Goal: Task Accomplishment & Management: Use online tool/utility

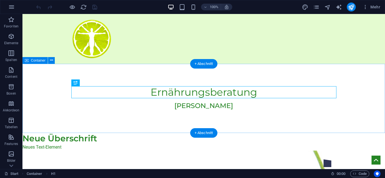
click at [123, 122] on div "Ernährungsberatung [PERSON_NAME]" at bounding box center [203, 98] width 362 height 69
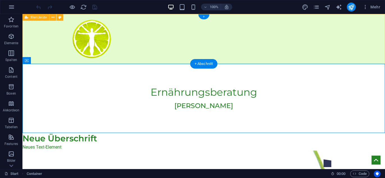
click at [257, 27] on div "Menu" at bounding box center [203, 39] width 362 height 50
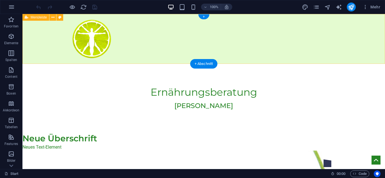
click at [216, 48] on div "Menu" at bounding box center [203, 39] width 362 height 50
click at [154, 46] on div "Menu" at bounding box center [203, 39] width 362 height 50
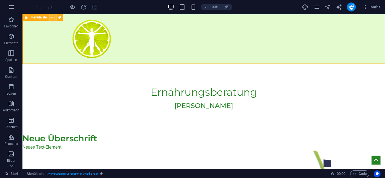
click at [52, 17] on icon at bounding box center [52, 18] width 3 height 6
click at [318, 7] on icon "pages" at bounding box center [316, 7] width 6 height 6
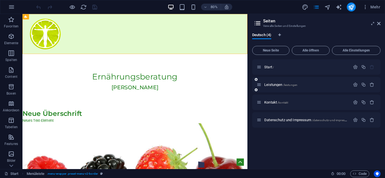
click at [256, 79] on icon at bounding box center [255, 79] width 3 height 3
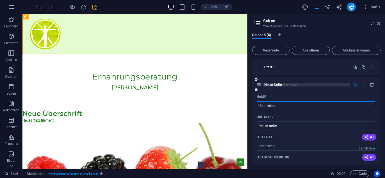
type input "Über mich"
type input "/ueber-mich"
click at [372, 84] on icon "button" at bounding box center [371, 84] width 5 height 5
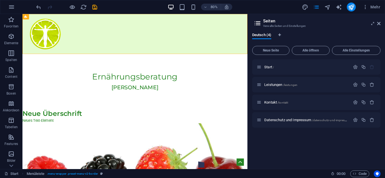
click at [274, 150] on div "Start / Leistungen /leistungen Kontakt /kontakt Datenschutz und Impressum /date…" at bounding box center [316, 111] width 128 height 105
click at [12, 23] on span "Favoriten" at bounding box center [11, 22] width 22 height 13
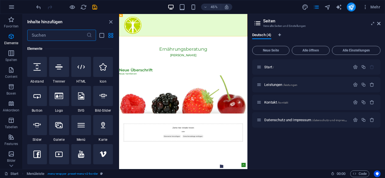
scroll to position [98, 0]
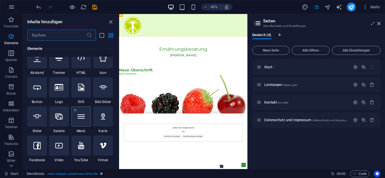
click at [77, 122] on div at bounding box center [81, 117] width 20 height 20
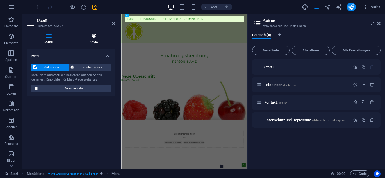
click at [95, 35] on icon at bounding box center [94, 36] width 43 height 6
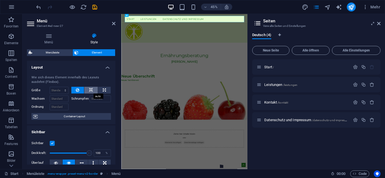
click at [89, 93] on icon at bounding box center [91, 90] width 4 height 7
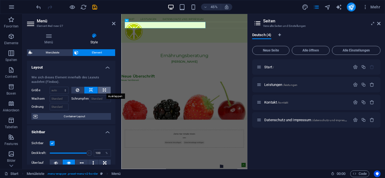
click at [103, 91] on icon at bounding box center [104, 90] width 3 height 7
type input "100"
select select "%"
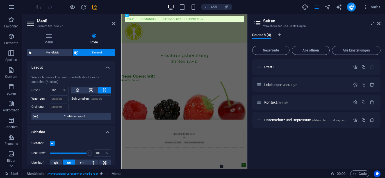
drag, startPoint x: 116, startPoint y: 74, endPoint x: 115, endPoint y: 79, distance: 5.1
click at [115, 79] on div "Menü Style Menü Automatisch Benutzerdefiniert Menü wird automatisch basierend a…" at bounding box center [70, 99] width 97 height 141
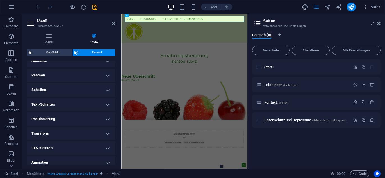
scroll to position [137, 0]
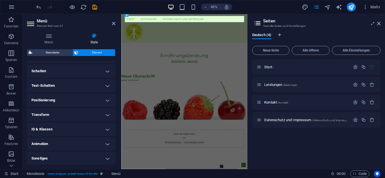
click at [107, 101] on h4 "Positionierung" at bounding box center [71, 100] width 88 height 13
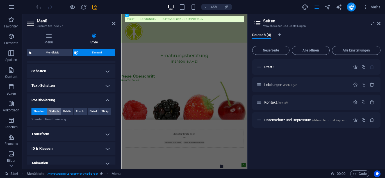
click at [56, 111] on span "Statisch" at bounding box center [54, 111] width 10 height 7
click at [69, 112] on span "Relativ" at bounding box center [67, 111] width 8 height 7
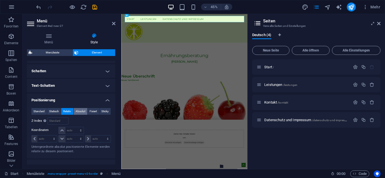
click at [79, 113] on span "Absolut" at bounding box center [80, 111] width 10 height 7
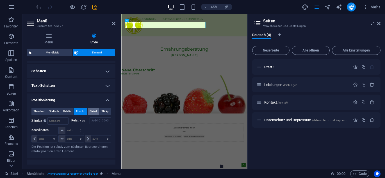
click at [91, 111] on span "Fixiert" at bounding box center [92, 111] width 7 height 7
click at [106, 110] on span "Sticky" at bounding box center [104, 111] width 7 height 7
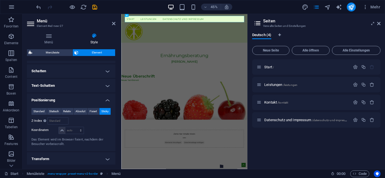
drag, startPoint x: 115, startPoint y: 125, endPoint x: 115, endPoint y: 117, distance: 7.9
click at [115, 117] on div "Menü Style Menü Automatisch Benutzerdefiniert Menü wird automatisch basierend a…" at bounding box center [70, 99] width 97 height 141
click at [92, 109] on span "Fixiert" at bounding box center [92, 111] width 7 height 7
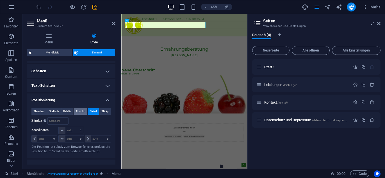
click at [81, 111] on span "Absolut" at bounding box center [80, 111] width 10 height 7
click at [67, 110] on span "Relativ" at bounding box center [67, 111] width 8 height 7
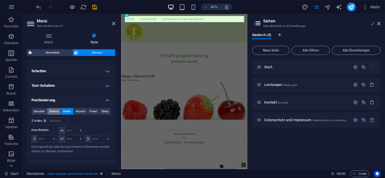
click at [55, 110] on span "Statisch" at bounding box center [54, 111] width 10 height 7
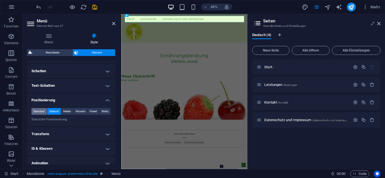
click at [41, 111] on span "Standard" at bounding box center [38, 111] width 11 height 7
click at [105, 111] on span "Sticky" at bounding box center [104, 111] width 7 height 7
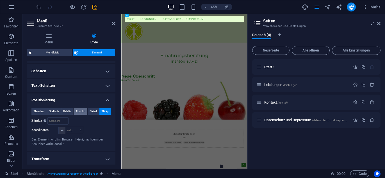
click at [82, 111] on span "Absolut" at bounding box center [80, 111] width 10 height 7
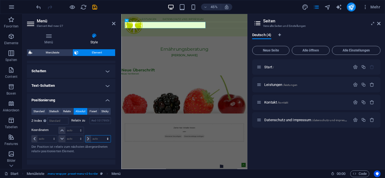
click at [88, 139] on select "auto px rem % em" at bounding box center [97, 139] width 25 height 7
click at [79, 112] on span "Absolut" at bounding box center [80, 111] width 10 height 7
click at [105, 112] on span "Sticky" at bounding box center [104, 111] width 7 height 7
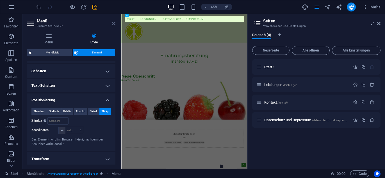
click at [114, 24] on icon at bounding box center [113, 23] width 3 height 4
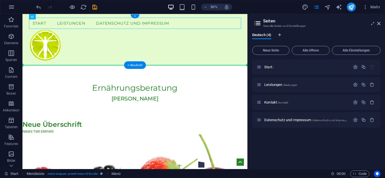
drag, startPoint x: 72, startPoint y: 18, endPoint x: 108, endPoint y: 57, distance: 52.4
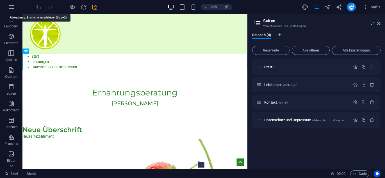
click at [38, 6] on icon "undo" at bounding box center [38, 7] width 6 height 6
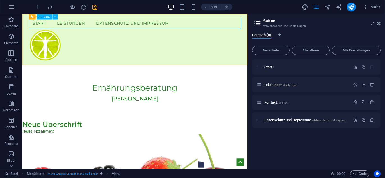
click at [47, 18] on div "Menü" at bounding box center [44, 16] width 15 height 5
click at [54, 18] on icon at bounding box center [55, 16] width 3 height 5
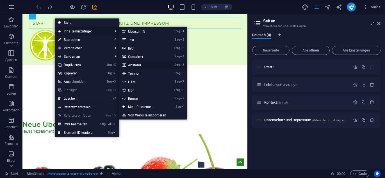
click at [137, 65] on link "Strg 5 Abstand" at bounding box center [142, 65] width 47 height 8
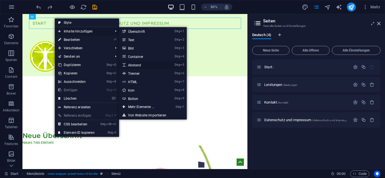
select select "px"
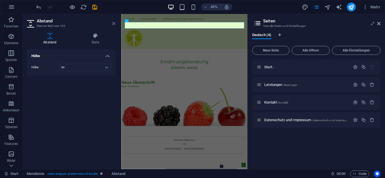
click at [113, 23] on icon at bounding box center [113, 23] width 3 height 4
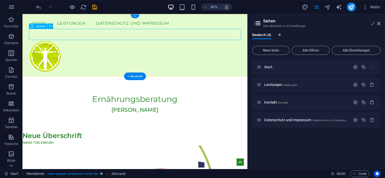
click at [47, 33] on div at bounding box center [163, 40] width 265 height 14
click at [49, 28] on icon at bounding box center [50, 26] width 3 height 5
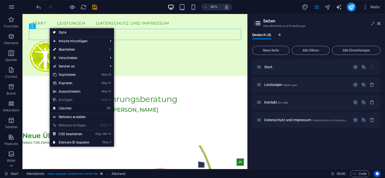
click at [71, 108] on link "⌦ Löschen" at bounding box center [71, 108] width 43 height 8
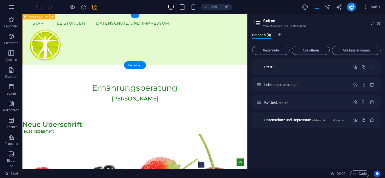
drag, startPoint x: 63, startPoint y: 31, endPoint x: 119, endPoint y: 62, distance: 64.6
click at [27, 16] on icon at bounding box center [25, 16] width 3 height 5
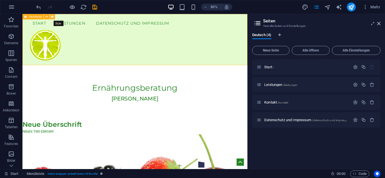
click at [52, 18] on icon at bounding box center [52, 16] width 3 height 5
select select "rem"
select select "preset-menu-v2-border"
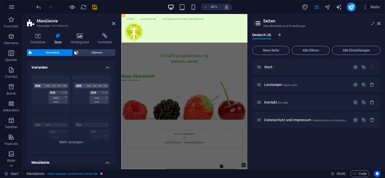
click at [60, 38] on icon at bounding box center [58, 36] width 14 height 6
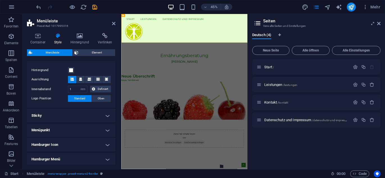
scroll to position [103, 0]
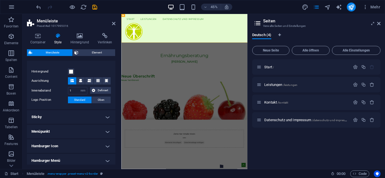
click at [107, 117] on h4 "Sticky" at bounding box center [71, 117] width 88 height 13
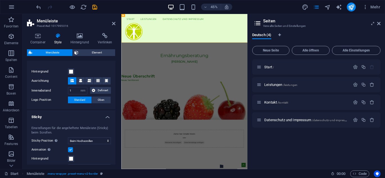
drag, startPoint x: 116, startPoint y: 107, endPoint x: 114, endPoint y: 115, distance: 8.3
click at [114, 115] on div "Container Style Hintergrund Verlinken Größe Höhe Standard px rem % vh vw Mind. …" at bounding box center [70, 99] width 97 height 141
drag, startPoint x: 114, startPoint y: 115, endPoint x: 114, endPoint y: 128, distance: 13.5
click at [114, 128] on div "Varianten Rahmen Mittig Standard Fixiert Loki Trigger Breit XXL Menüleiste Hint…" at bounding box center [71, 113] width 88 height 104
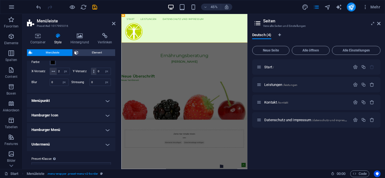
scroll to position [243, 0]
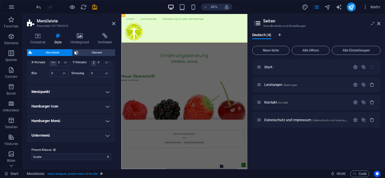
click at [106, 91] on h4 "Menüpunkt" at bounding box center [71, 91] width 88 height 13
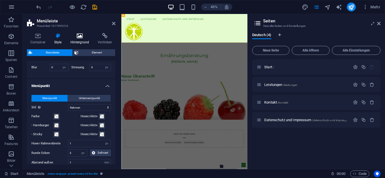
click at [83, 40] on h4 "Hintergrund" at bounding box center [80, 39] width 27 height 12
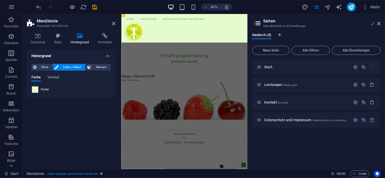
click at [116, 21] on aside "Menüleiste Preset #ed-1017995016 Container Style Hintergrund Verlinken Größe Hö…" at bounding box center [71, 91] width 99 height 155
click at [114, 23] on icon at bounding box center [113, 23] width 3 height 4
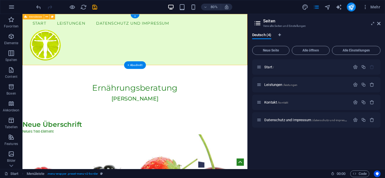
click at [82, 38] on div "Start Leistungen Datenschutz und Impressum Menu" at bounding box center [162, 46] width 281 height 64
click at [55, 17] on icon at bounding box center [55, 16] width 3 height 5
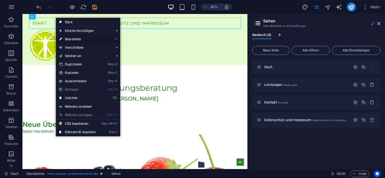
click at [73, 38] on link "⏎ Bearbeiten" at bounding box center [77, 39] width 43 height 8
select select "%"
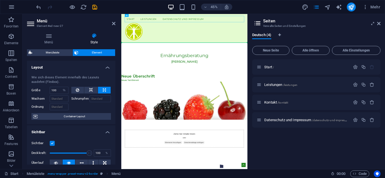
drag, startPoint x: 254, startPoint y: 30, endPoint x: 205, endPoint y: 57, distance: 56.0
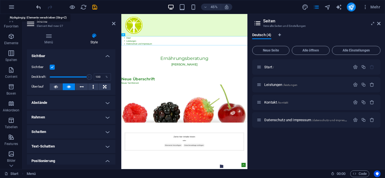
click at [40, 8] on icon "undo" at bounding box center [38, 7] width 6 height 6
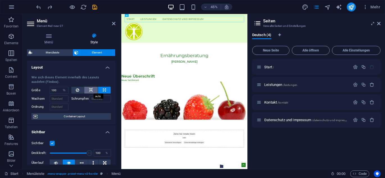
click at [92, 91] on button at bounding box center [90, 90] width 13 height 7
select select "DISABLED_OPTION_VALUE"
click at [78, 90] on icon at bounding box center [77, 90] width 3 height 7
click at [91, 91] on icon at bounding box center [91, 90] width 4 height 7
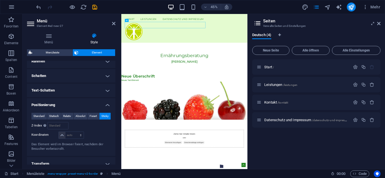
scroll to position [133, 0]
click at [40, 115] on span "Standard" at bounding box center [38, 115] width 11 height 7
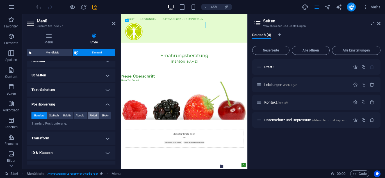
click at [92, 114] on span "Fixiert" at bounding box center [92, 115] width 7 height 7
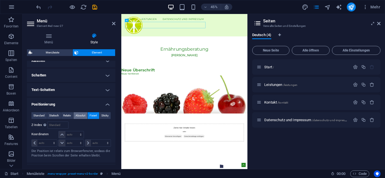
click at [79, 114] on span "Absolut" at bounding box center [80, 115] width 10 height 7
click at [66, 114] on span "Relativ" at bounding box center [67, 115] width 8 height 7
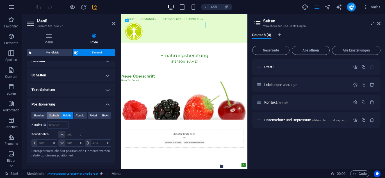
click at [55, 115] on span "Statisch" at bounding box center [54, 115] width 10 height 7
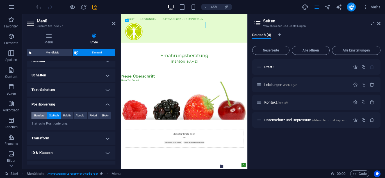
click at [39, 114] on span "Standard" at bounding box center [38, 115] width 11 height 7
click at [94, 115] on span "Fixiert" at bounding box center [92, 115] width 7 height 7
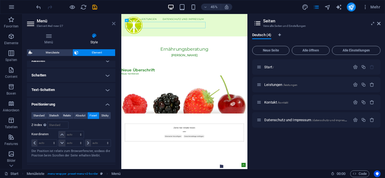
click at [112, 25] on icon at bounding box center [113, 23] width 3 height 4
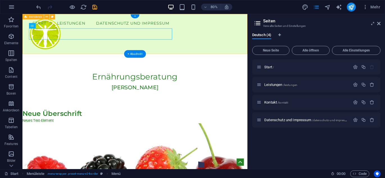
click at [250, 47] on div "Start Leistungen Datenschutz und Impressum Menu" at bounding box center [162, 39] width 281 height 50
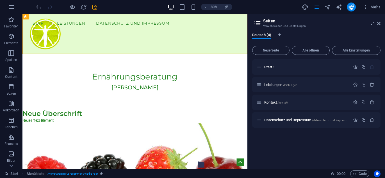
click at [380, 24] on aside "Seiten Verwalte Seiten und Einstellungen Deutsch (4) Neue Seite Alle öffnen All…" at bounding box center [315, 91] width 137 height 155
click at [378, 23] on icon at bounding box center [378, 23] width 3 height 4
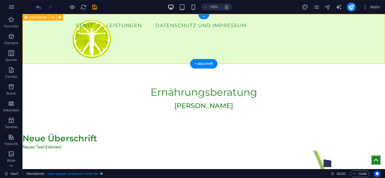
drag, startPoint x: 384, startPoint y: 18, endPoint x: 384, endPoint y: 34, distance: 16.3
click at [384, 34] on div "Start Leistungen Datenschutz und Impressum Menu" at bounding box center [203, 39] width 362 height 50
drag, startPoint x: 384, startPoint y: 37, endPoint x: 348, endPoint y: 59, distance: 42.2
click at [348, 59] on div "Start Leistungen Datenschutz und Impressum Menu" at bounding box center [203, 39] width 362 height 50
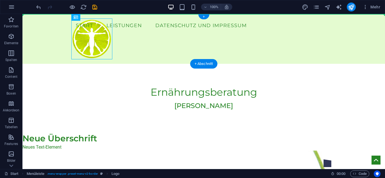
drag, startPoint x: 108, startPoint y: 32, endPoint x: 26, endPoint y: 19, distance: 83.0
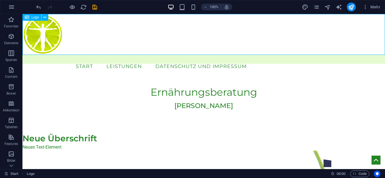
click at [26, 19] on icon at bounding box center [27, 17] width 4 height 7
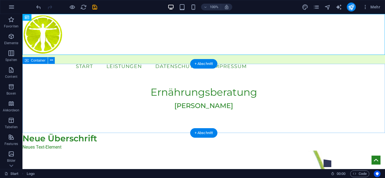
click at [99, 76] on div "Ernährungsberatung [PERSON_NAME]" at bounding box center [203, 98] width 362 height 69
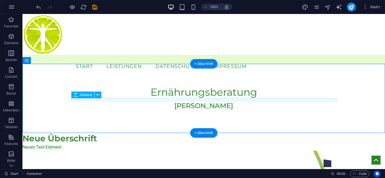
click at [107, 101] on div at bounding box center [203, 99] width 265 height 3
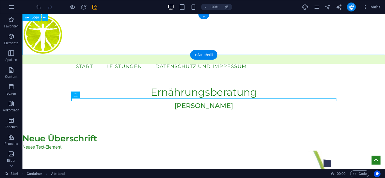
click at [115, 36] on div at bounding box center [203, 34] width 362 height 41
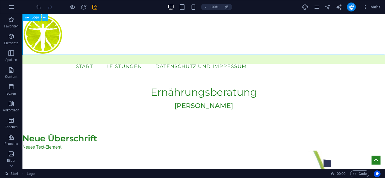
click at [45, 18] on icon at bounding box center [44, 18] width 3 height 6
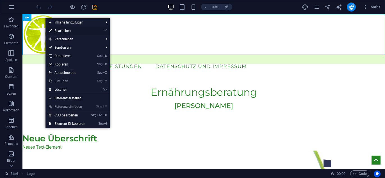
click at [67, 30] on link "⏎ Bearbeiten" at bounding box center [66, 31] width 43 height 8
select select "px"
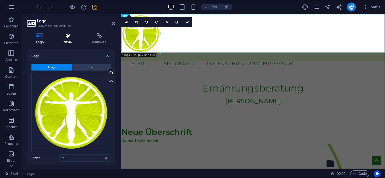
click at [67, 42] on h4 "Style" at bounding box center [69, 39] width 28 height 12
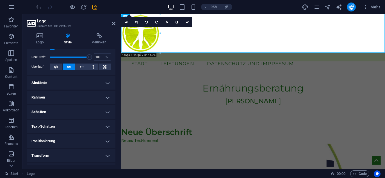
scroll to position [0, 0]
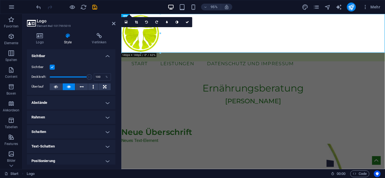
click at [67, 38] on icon at bounding box center [68, 36] width 26 height 6
click at [37, 39] on h4 "Logo" at bounding box center [41, 39] width 28 height 12
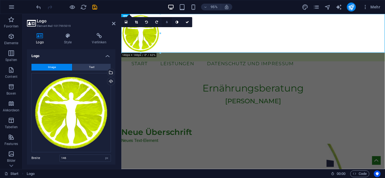
click at [167, 20] on link at bounding box center [167, 22] width 10 height 10
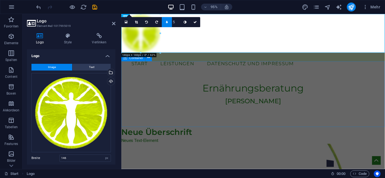
click at [182, 72] on div "Ernährungsberatung [PERSON_NAME]" at bounding box center [259, 98] width 277 height 69
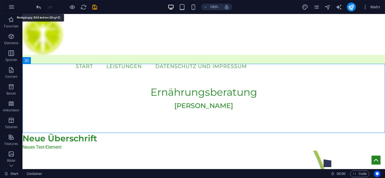
click at [40, 8] on icon "undo" at bounding box center [38, 7] width 6 height 6
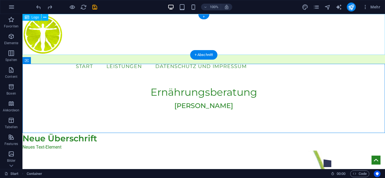
drag, startPoint x: 121, startPoint y: 66, endPoint x: 99, endPoint y: 41, distance: 32.6
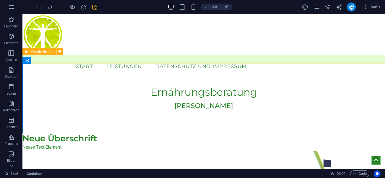
click at [64, 59] on div "Start Leistungen Datenschutz und Impressum Menu" at bounding box center [203, 59] width 362 height 9
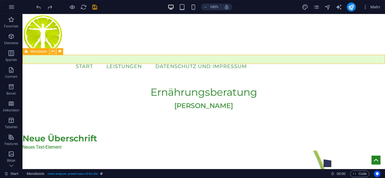
click at [52, 51] on icon at bounding box center [52, 52] width 3 height 6
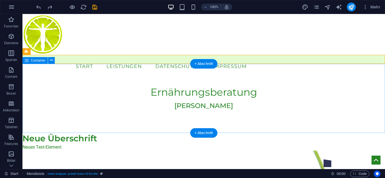
click at [270, 79] on div "Ernährungsberatung [PERSON_NAME]" at bounding box center [203, 98] width 362 height 69
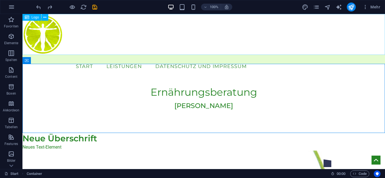
drag, startPoint x: 6, startPoint y: 8, endPoint x: 24, endPoint y: 15, distance: 19.8
click at [24, 15] on div "H1 Container Menüleiste Abstand H3 Logo Platzhalter Collection-Suche Menü Absta…" at bounding box center [203, 91] width 362 height 155
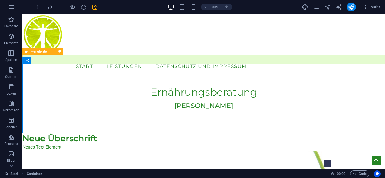
drag, startPoint x: 48, startPoint y: 31, endPoint x: 63, endPoint y: 60, distance: 32.6
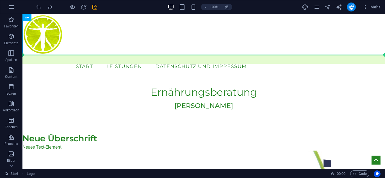
drag, startPoint x: 35, startPoint y: 26, endPoint x: 45, endPoint y: 58, distance: 33.6
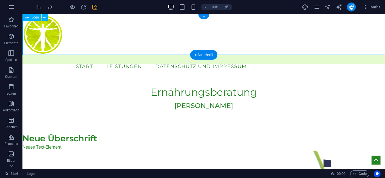
click at [59, 19] on div at bounding box center [203, 34] width 362 height 41
click at [44, 17] on icon at bounding box center [44, 18] width 3 height 6
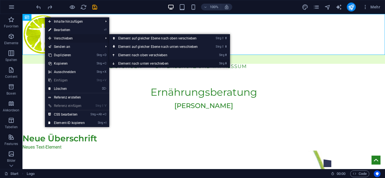
click at [142, 63] on link "Strg ⬇ Element nach unten verschieben" at bounding box center [159, 63] width 100 height 8
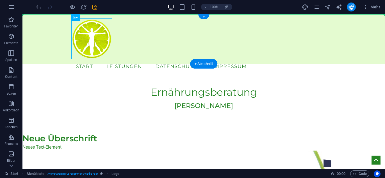
drag, startPoint x: 105, startPoint y: 33, endPoint x: 45, endPoint y: 19, distance: 60.8
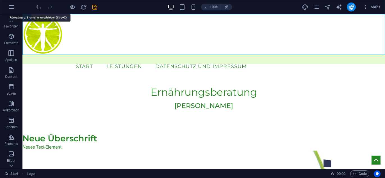
click at [39, 7] on icon "undo" at bounding box center [38, 7] width 6 height 6
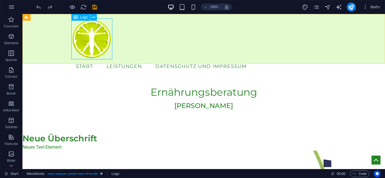
click at [84, 16] on span "Logo" at bounding box center [84, 17] width 8 height 3
click at [96, 19] on button at bounding box center [93, 17] width 7 height 7
click at [305, 8] on icon "design" at bounding box center [305, 7] width 6 height 6
select select "px"
select select "400"
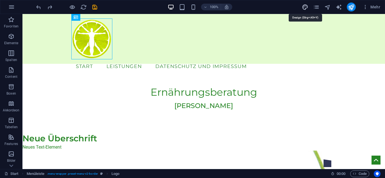
select select "px"
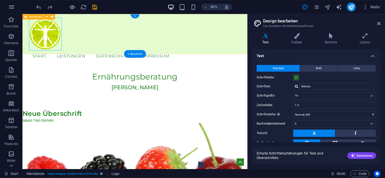
click at [102, 49] on div "Start Leistungen Datenschutz und Impressum Menu" at bounding box center [162, 39] width 281 height 50
click at [60, 49] on div at bounding box center [163, 39] width 265 height 41
click at [369, 38] on icon at bounding box center [364, 36] width 31 height 6
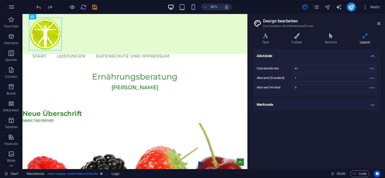
click at [264, 105] on h4 "Merkmale" at bounding box center [316, 104] width 128 height 13
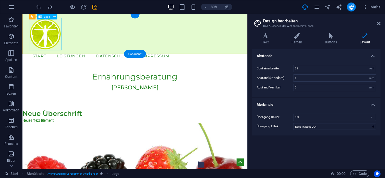
click at [51, 22] on div at bounding box center [163, 39] width 265 height 41
click at [59, 31] on div at bounding box center [163, 39] width 265 height 41
click at [46, 17] on icon at bounding box center [46, 16] width 3 height 5
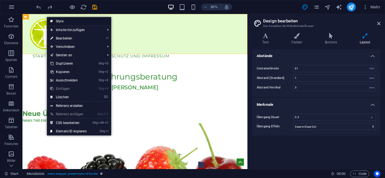
click at [58, 22] on link "Style" at bounding box center [79, 21] width 64 height 8
select select "rem"
select select "sticky_reverse"
select select "px"
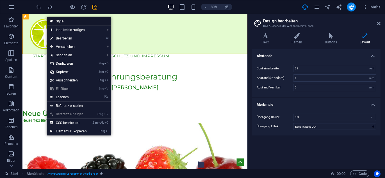
select select "px"
select select "hover_border"
select select "px"
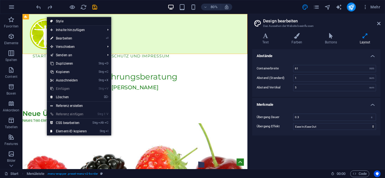
select select "rem"
select select "link-special-font"
select select "rem"
select select "400"
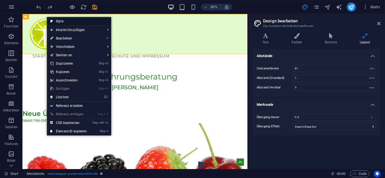
select select "px"
select select "preset-menu-v2-border"
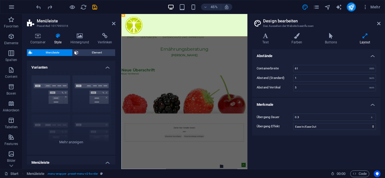
click at [114, 63] on h4 "Varianten" at bounding box center [71, 66] width 88 height 10
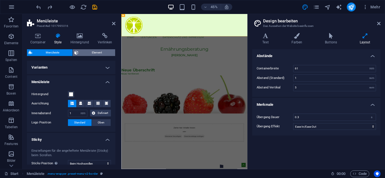
click at [100, 52] on span "Element" at bounding box center [96, 52] width 33 height 7
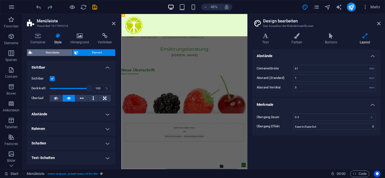
click at [61, 53] on span "Menüleiste" at bounding box center [52, 52] width 37 height 7
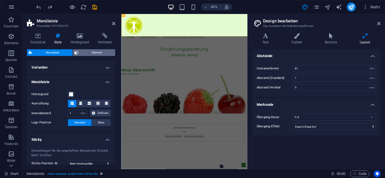
click at [96, 51] on span "Element" at bounding box center [96, 52] width 33 height 7
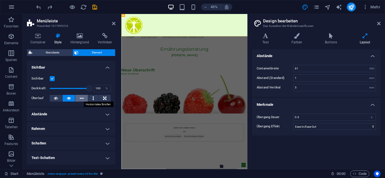
click at [82, 98] on icon at bounding box center [82, 98] width 4 height 7
click at [93, 98] on icon at bounding box center [93, 98] width 2 height 7
click at [103, 98] on icon at bounding box center [104, 98] width 3 height 7
click at [60, 97] on button at bounding box center [56, 98] width 13 height 7
click at [67, 97] on icon at bounding box center [69, 98] width 4 height 7
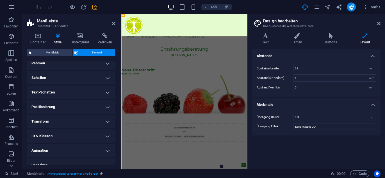
scroll to position [73, 0]
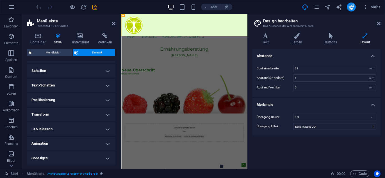
click at [107, 99] on h4 "Positionierung" at bounding box center [71, 99] width 88 height 13
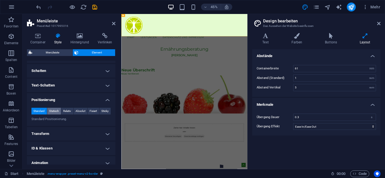
click at [54, 111] on span "Statisch" at bounding box center [54, 111] width 10 height 7
click at [68, 109] on span "Relativ" at bounding box center [67, 111] width 8 height 7
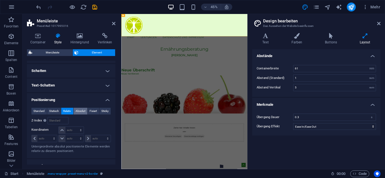
click at [78, 112] on span "Absolut" at bounding box center [80, 111] width 10 height 7
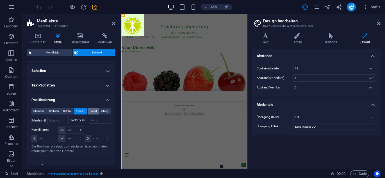
click at [90, 111] on span "Fixiert" at bounding box center [92, 111] width 7 height 7
click at [105, 111] on span "Sticky" at bounding box center [104, 111] width 7 height 7
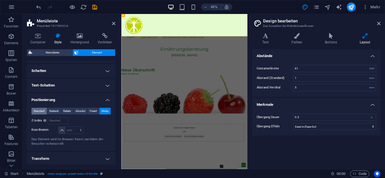
click at [41, 109] on span "Standard" at bounding box center [38, 111] width 11 height 7
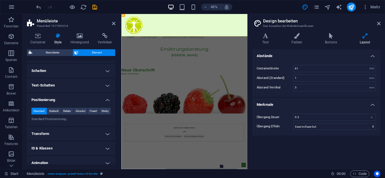
click at [108, 135] on h4 "Transform" at bounding box center [71, 133] width 88 height 13
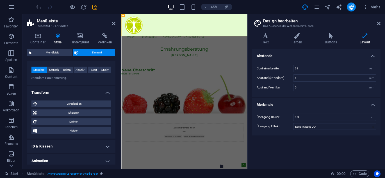
scroll to position [114, 0]
click at [73, 104] on span "Verschieben" at bounding box center [74, 103] width 70 height 7
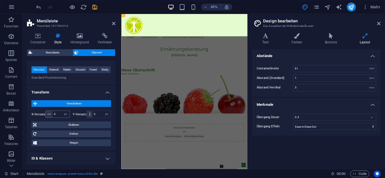
click at [50, 115] on icon at bounding box center [48, 114] width 3 height 3
click at [76, 125] on span "Skalieren" at bounding box center [73, 125] width 71 height 7
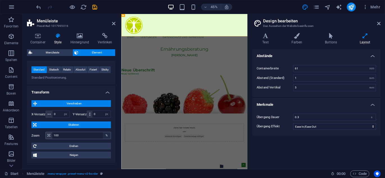
click at [105, 136] on div "%" at bounding box center [107, 135] width 8 height 7
click at [60, 136] on input "100" at bounding box center [81, 135] width 58 height 7
click at [64, 148] on span "Drehen" at bounding box center [73, 146] width 71 height 7
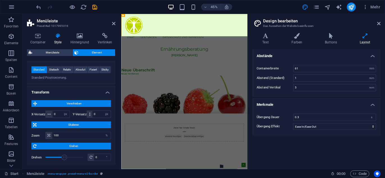
click at [64, 148] on span "Drehen" at bounding box center [73, 146] width 71 height 7
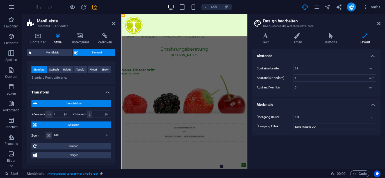
click at [54, 126] on span "Skalieren" at bounding box center [73, 125] width 71 height 7
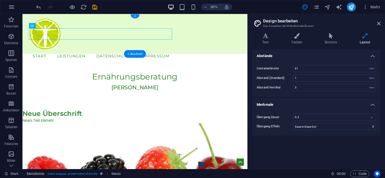
drag, startPoint x: 63, startPoint y: 46, endPoint x: 184, endPoint y: 32, distance: 121.4
click at [184, 59] on nav "Start Leistungen Datenschutz und Impressum" at bounding box center [121, 66] width 180 height 14
drag, startPoint x: 158, startPoint y: 45, endPoint x: 240, endPoint y: 47, distance: 81.9
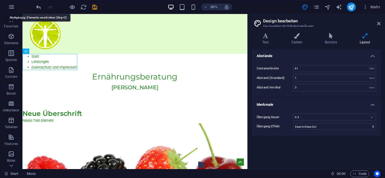
click at [40, 6] on icon "undo" at bounding box center [38, 7] width 6 height 6
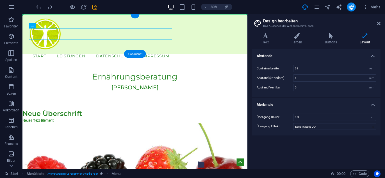
drag, startPoint x: 62, startPoint y: 40, endPoint x: 94, endPoint y: 28, distance: 34.5
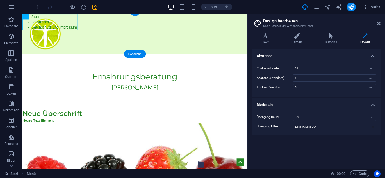
click at [105, 52] on div "Menu" at bounding box center [162, 39] width 281 height 50
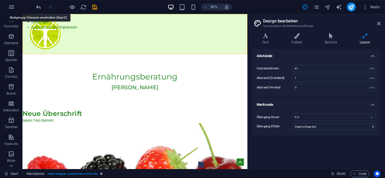
click at [38, 6] on icon "undo" at bounding box center [38, 7] width 6 height 6
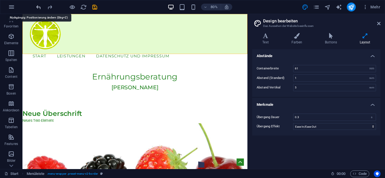
click at [38, 9] on icon "undo" at bounding box center [38, 7] width 6 height 6
click at [13, 24] on p "Favoriten" at bounding box center [11, 26] width 15 height 4
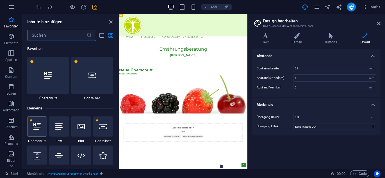
click at [39, 128] on icon at bounding box center [36, 126] width 7 height 7
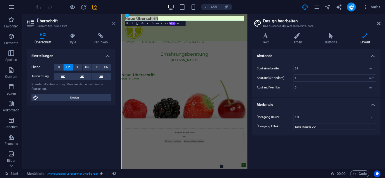
click at [114, 22] on icon at bounding box center [113, 23] width 3 height 4
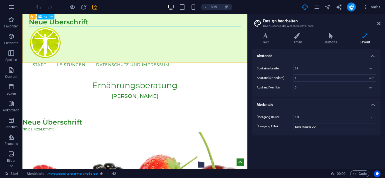
click at [52, 17] on icon at bounding box center [51, 16] width 3 height 5
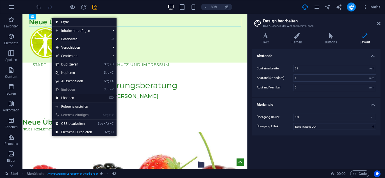
click at [65, 98] on link "⌦ Löschen" at bounding box center [73, 98] width 43 height 8
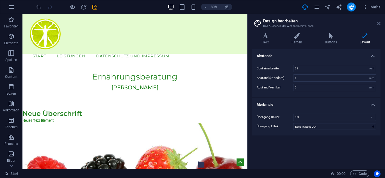
click at [379, 23] on icon at bounding box center [378, 23] width 3 height 4
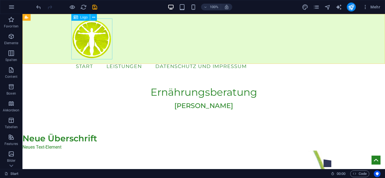
click at [83, 19] on span "Logo" at bounding box center [84, 17] width 8 height 3
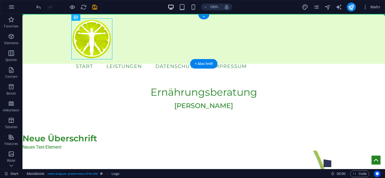
drag, startPoint x: 105, startPoint y: 33, endPoint x: 46, endPoint y: 25, distance: 59.7
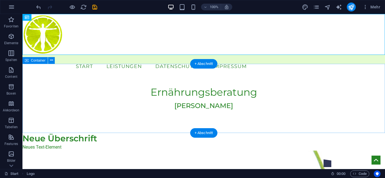
click at [160, 119] on div "Ernährungsberatung [PERSON_NAME]" at bounding box center [203, 98] width 362 height 69
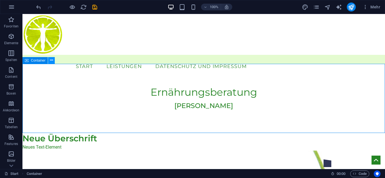
click at [50, 61] on icon at bounding box center [51, 60] width 3 height 6
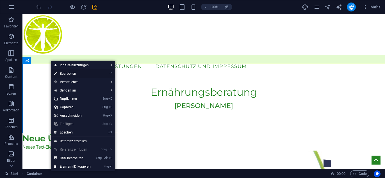
click at [63, 73] on link "⏎ Bearbeiten" at bounding box center [72, 74] width 43 height 8
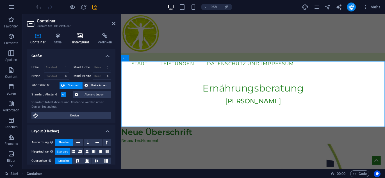
click at [79, 37] on icon at bounding box center [79, 36] width 25 height 6
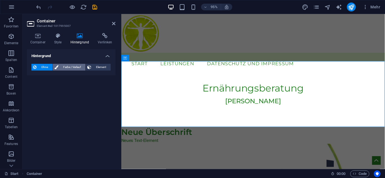
click at [70, 66] on span "Farbe / Verlauf" at bounding box center [72, 67] width 24 height 7
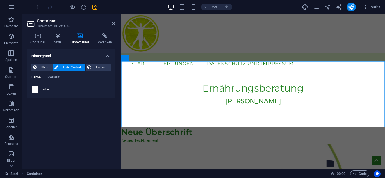
click at [43, 89] on span "Farbe" at bounding box center [45, 90] width 8 height 4
click at [36, 87] on span at bounding box center [35, 90] width 6 height 6
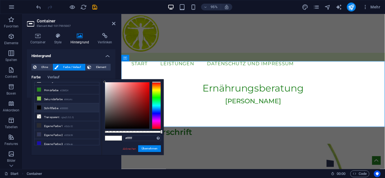
scroll to position [0, 0]
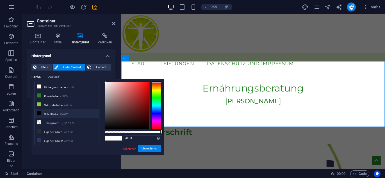
click at [106, 82] on div at bounding box center [127, 105] width 44 height 47
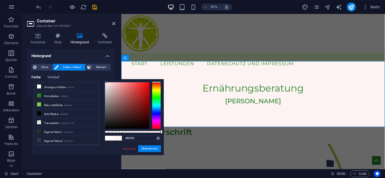
click at [107, 85] on div at bounding box center [127, 105] width 44 height 47
type input "#ede1e1"
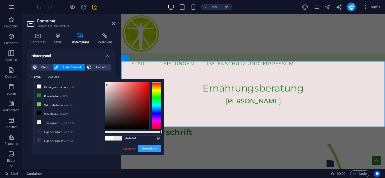
click at [152, 149] on button "Übernehmen" at bounding box center [149, 149] width 23 height 7
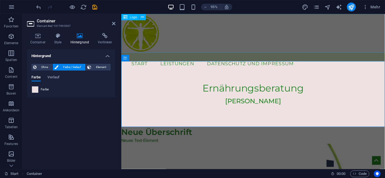
click at [171, 36] on div at bounding box center [259, 34] width 277 height 41
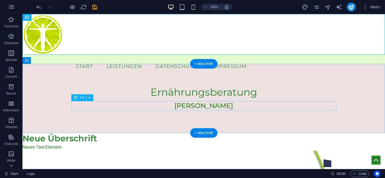
click at [78, 105] on div "[PERSON_NAME]" at bounding box center [203, 106] width 265 height 10
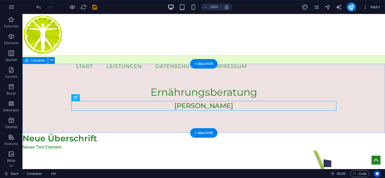
click at [34, 70] on div "Ernährungsberatung [PERSON_NAME]" at bounding box center [203, 98] width 362 height 69
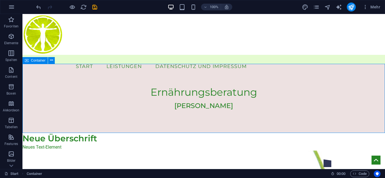
click at [40, 63] on div "Container" at bounding box center [34, 60] width 25 height 7
click at [306, 7] on icon "design" at bounding box center [305, 7] width 6 height 6
select select "rem"
select select "ease-in-out"
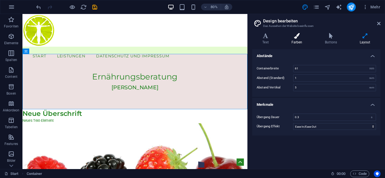
click at [296, 36] on icon at bounding box center [296, 36] width 31 height 6
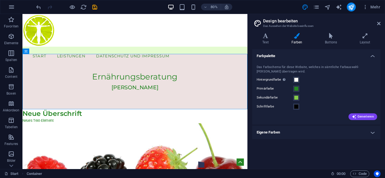
click at [271, 80] on label "Hintergrundfarbe Nur sichtbar, wenn er nicht von Hintergünden überlagert wird." at bounding box center [274, 80] width 36 height 7
click at [293, 80] on button "Hintergrundfarbe Nur sichtbar, wenn er nicht von Hintergünden überlagert wird." at bounding box center [296, 80] width 6 height 6
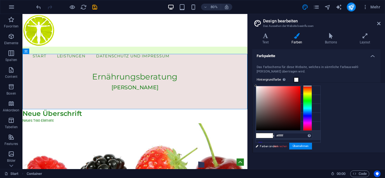
click at [271, 134] on li "Eigene Farbe 2 #303659" at bounding box center [288, 135] width 65 height 9
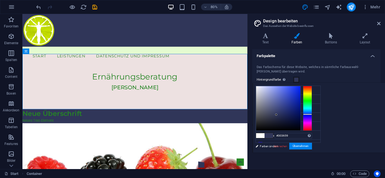
click at [300, 86] on div at bounding box center [278, 108] width 44 height 44
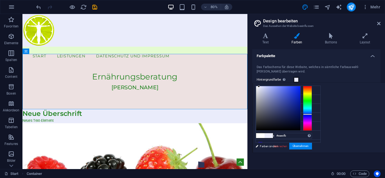
click at [300, 89] on div at bounding box center [278, 108] width 44 height 44
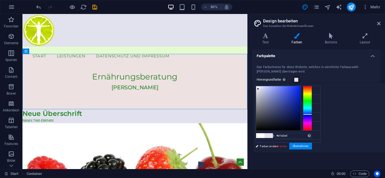
click at [312, 93] on div at bounding box center [307, 108] width 9 height 45
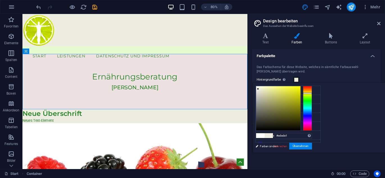
click at [312, 91] on div at bounding box center [307, 108] width 9 height 45
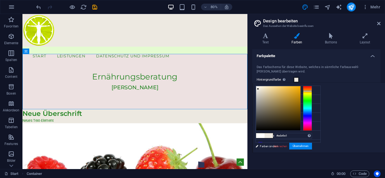
click at [312, 88] on div at bounding box center [307, 108] width 9 height 45
type input "#ede5e1"
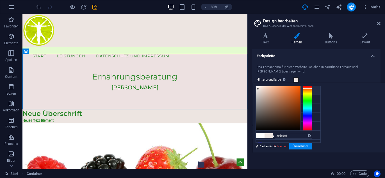
click at [274, 92] on li "Hintergrundfarbe #ede5e1" at bounding box center [288, 90] width 65 height 9
click at [312, 146] on button "Übernehmen" at bounding box center [300, 146] width 23 height 7
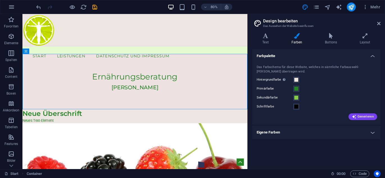
click at [275, 79] on label "Hintergrundfarbe Nur sichtbar, wenn er nicht von Hintergünden überlagert wird." at bounding box center [274, 80] width 36 height 7
click at [293, 79] on button "Hintergrundfarbe Nur sichtbar, wenn er nicht von Hintergünden überlagert wird." at bounding box center [296, 80] width 6 height 6
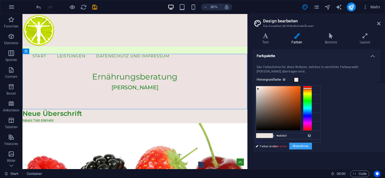
click at [312, 148] on button "Übernehmen" at bounding box center [300, 146] width 23 height 7
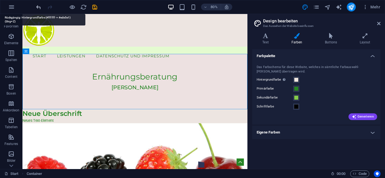
click at [39, 8] on icon "undo" at bounding box center [38, 7] width 6 height 6
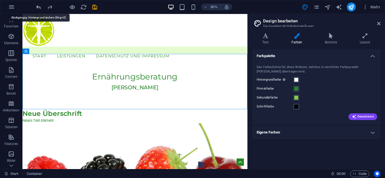
click at [39, 8] on icon "undo" at bounding box center [38, 7] width 6 height 6
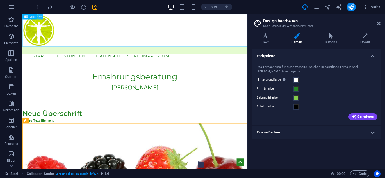
click at [40, 16] on icon at bounding box center [40, 16] width 3 height 5
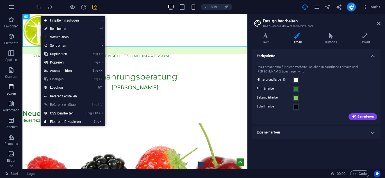
click at [13, 85] on icon "button" at bounding box center [11, 87] width 7 height 7
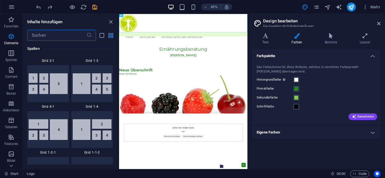
scroll to position [1547, 0]
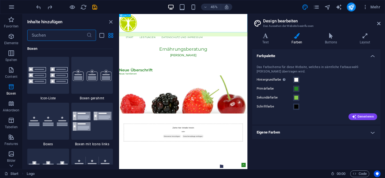
click at [177, 23] on div at bounding box center [261, 34] width 285 height 41
click at [174, 24] on div at bounding box center [261, 34] width 285 height 41
click at [172, 40] on div at bounding box center [261, 34] width 285 height 41
click at [123, 15] on span "Logo" at bounding box center [124, 15] width 3 height 1
click at [15, 24] on p "Favoriten" at bounding box center [11, 26] width 15 height 4
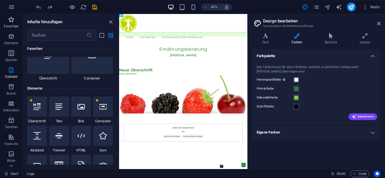
scroll to position [0, 0]
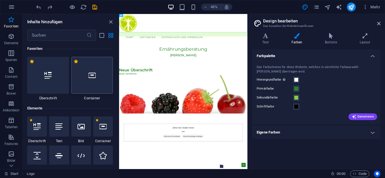
click at [97, 76] on div at bounding box center [92, 75] width 42 height 37
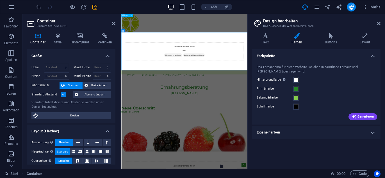
click at [373, 29] on div at bounding box center [261, 34] width 280 height 41
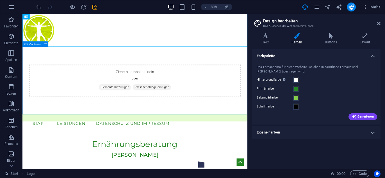
click at [35, 45] on div "Container" at bounding box center [32, 44] width 20 height 5
click at [46, 45] on icon at bounding box center [45, 44] width 3 height 5
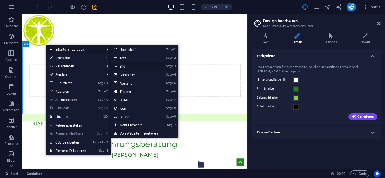
click at [125, 66] on link "Strg 3 Bild" at bounding box center [134, 66] width 47 height 8
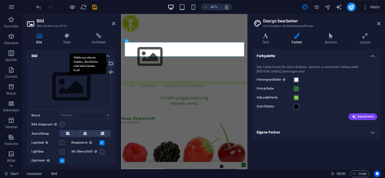
click at [110, 63] on div "Wähle aus deinen Dateien, Stockfotos oder lade Dateien hoch" at bounding box center [110, 64] width 8 height 8
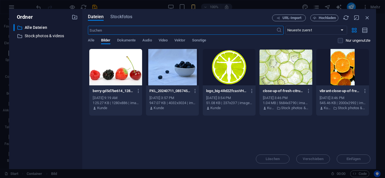
click at [218, 68] on div at bounding box center [229, 67] width 53 height 36
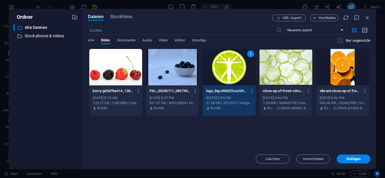
click at [218, 68] on div "1" at bounding box center [229, 67] width 53 height 36
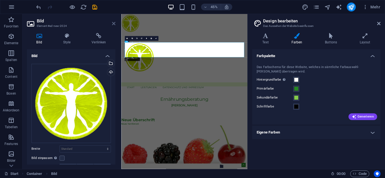
click at [114, 22] on icon at bounding box center [113, 23] width 3 height 4
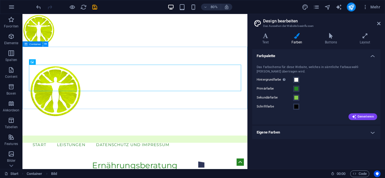
click at [47, 44] on icon at bounding box center [45, 44] width 3 height 5
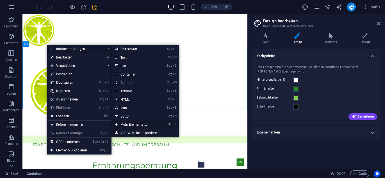
click at [129, 124] on link "Strg ⏎ Mehr Elemente ..." at bounding box center [134, 125] width 47 height 8
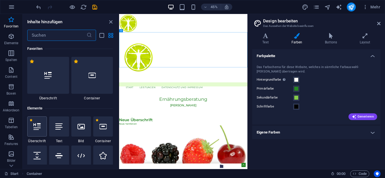
click at [42, 131] on div at bounding box center [37, 127] width 20 height 20
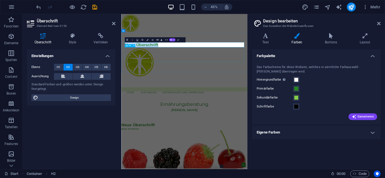
click at [210, 101] on figure at bounding box center [261, 121] width 265 height 66
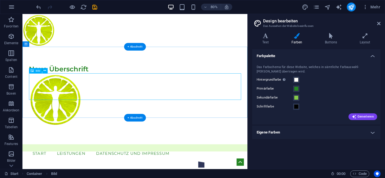
click at [85, 111] on figure at bounding box center [163, 121] width 265 height 66
click at [45, 71] on icon at bounding box center [44, 70] width 3 height 5
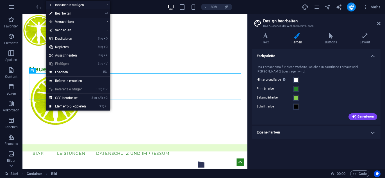
click at [68, 13] on link "⏎ Bearbeiten" at bounding box center [67, 13] width 43 height 8
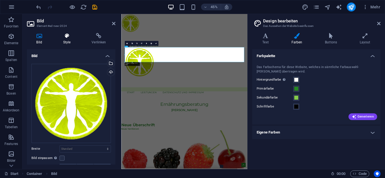
click at [65, 38] on icon at bounding box center [67, 36] width 26 height 6
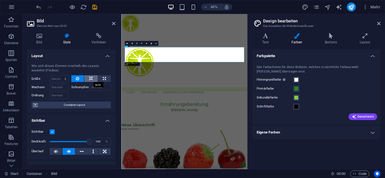
click at [91, 79] on icon at bounding box center [91, 78] width 4 height 7
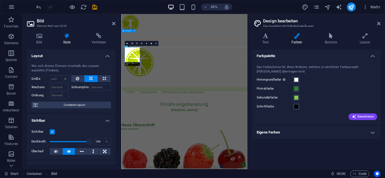
click at [203, 111] on div "Neue Überschrift" at bounding box center [261, 116] width 280 height 122
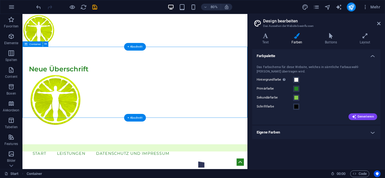
click at [91, 105] on div "Neue Überschrift" at bounding box center [162, 116] width 281 height 122
click at [86, 83] on div "Neue Überschrift" at bounding box center [163, 82] width 265 height 11
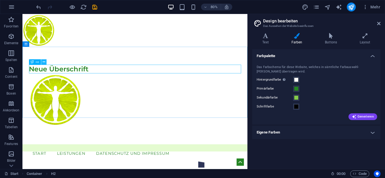
click at [45, 62] on icon at bounding box center [44, 62] width 3 height 5
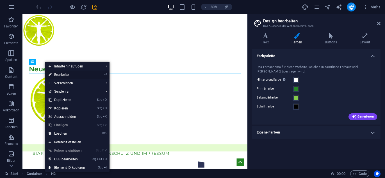
click at [62, 75] on link "⏎ Bearbeiten" at bounding box center [66, 75] width 43 height 8
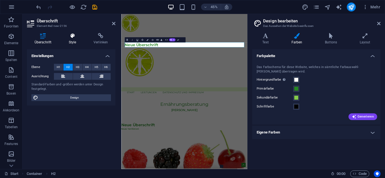
click at [74, 39] on h4 "Style" at bounding box center [73, 39] width 25 height 12
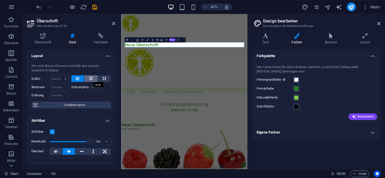
click at [89, 78] on icon at bounding box center [91, 78] width 4 height 7
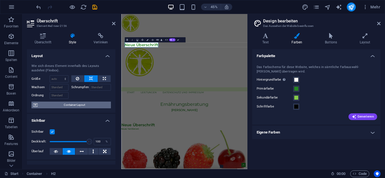
click at [75, 106] on span "Container-Layout" at bounding box center [74, 105] width 70 height 7
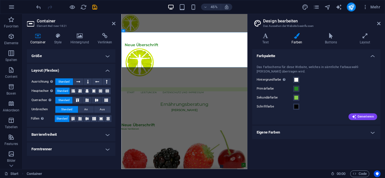
click at [109, 56] on h4 "Größe" at bounding box center [71, 55] width 88 height 13
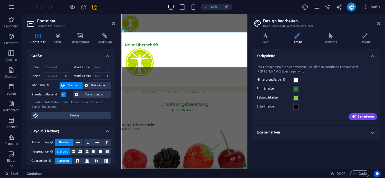
click at [109, 56] on h4 "Größe" at bounding box center [71, 54] width 88 height 10
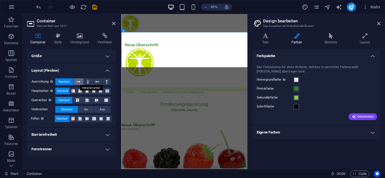
click at [80, 81] on icon at bounding box center [78, 82] width 4 height 7
click at [86, 82] on button at bounding box center [88, 82] width 8 height 7
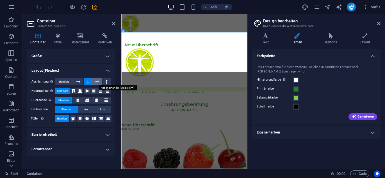
click at [97, 82] on icon at bounding box center [97, 82] width 4 height 7
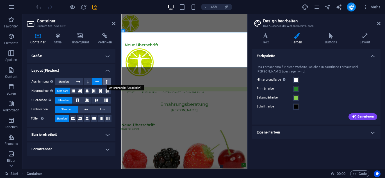
click at [107, 82] on icon at bounding box center [107, 82] width 2 height 7
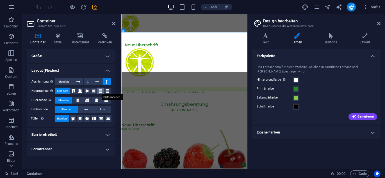
click at [101, 91] on icon at bounding box center [100, 90] width 7 height 3
click at [93, 90] on icon at bounding box center [93, 90] width 7 height 3
click at [88, 89] on icon at bounding box center [87, 90] width 7 height 3
click at [79, 91] on icon at bounding box center [80, 90] width 7 height 3
click at [74, 91] on icon at bounding box center [73, 90] width 7 height 3
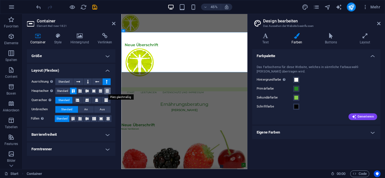
click at [107, 91] on icon at bounding box center [107, 90] width 7 height 3
click at [77, 99] on icon at bounding box center [77, 100] width 3 height 7
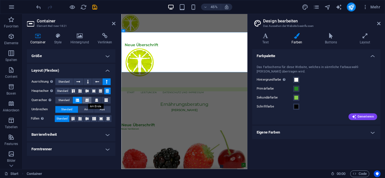
click at [88, 100] on icon at bounding box center [86, 100] width 3 height 7
click at [96, 100] on icon at bounding box center [96, 100] width 3 height 7
click at [106, 101] on icon at bounding box center [105, 100] width 3 height 7
click at [84, 110] on button "An" at bounding box center [85, 109] width 15 height 7
click at [101, 109] on span "Aus" at bounding box center [102, 109] width 5 height 7
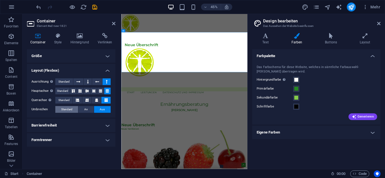
click at [68, 109] on span "Standard" at bounding box center [66, 109] width 11 height 7
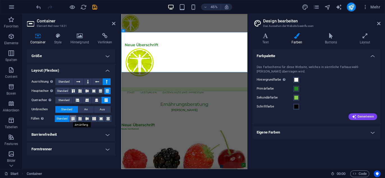
click at [73, 119] on icon at bounding box center [73, 118] width 7 height 3
click at [87, 119] on icon at bounding box center [87, 118] width 7 height 3
click at [259, 88] on div "Neue Überschrift" at bounding box center [261, 82] width 265 height 11
click at [88, 119] on icon at bounding box center [87, 118] width 7 height 3
click at [95, 91] on icon at bounding box center [93, 90] width 7 height 3
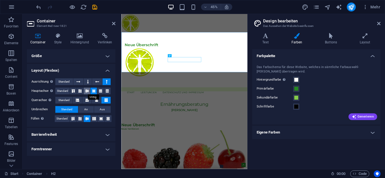
click at [86, 91] on icon at bounding box center [87, 90] width 7 height 3
click at [80, 91] on icon at bounding box center [80, 90] width 7 height 3
click at [88, 82] on icon at bounding box center [88, 82] width 2 height 7
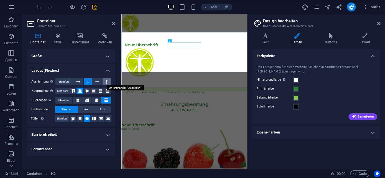
click at [106, 83] on icon at bounding box center [107, 82] width 2 height 7
click at [97, 83] on icon at bounding box center [97, 82] width 4 height 7
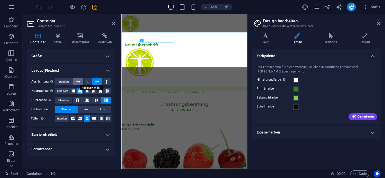
click at [79, 82] on icon at bounding box center [78, 82] width 4 height 7
click at [73, 118] on icon at bounding box center [72, 119] width 3 height 7
click at [80, 118] on icon at bounding box center [79, 119] width 3 height 7
click at [87, 119] on icon at bounding box center [86, 119] width 3 height 7
click at [93, 120] on icon at bounding box center [93, 119] width 3 height 7
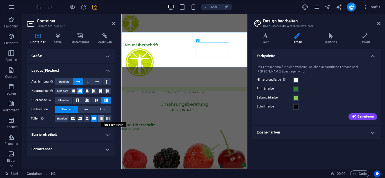
click at [99, 119] on icon at bounding box center [100, 119] width 3 height 7
click at [107, 119] on icon at bounding box center [107, 119] width 3 height 7
click at [63, 41] on h4 "Style" at bounding box center [59, 39] width 16 height 12
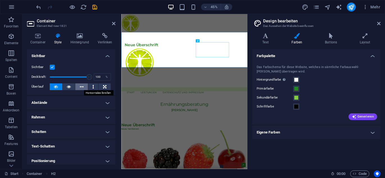
click at [80, 86] on icon at bounding box center [82, 87] width 4 height 7
click at [90, 88] on button at bounding box center [93, 87] width 10 height 7
click at [103, 89] on icon at bounding box center [104, 87] width 3 height 7
click at [68, 87] on icon at bounding box center [69, 87] width 4 height 7
click at [75, 38] on icon at bounding box center [79, 36] width 25 height 6
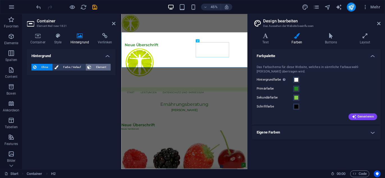
click at [93, 67] on span "Element" at bounding box center [101, 67] width 16 height 7
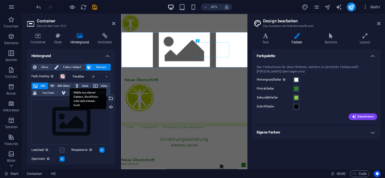
click at [106, 98] on div "Wähle aus deinen Dateien, Stockfotos oder lade Dateien hoch" at bounding box center [88, 98] width 36 height 21
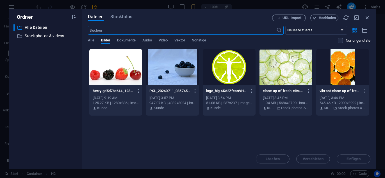
click at [205, 70] on div at bounding box center [229, 67] width 53 height 36
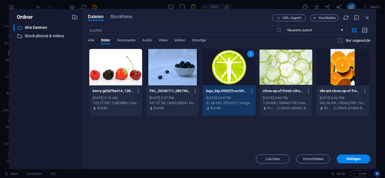
click at [205, 70] on div "1" at bounding box center [229, 67] width 53 height 36
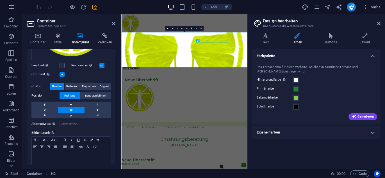
scroll to position [124, 0]
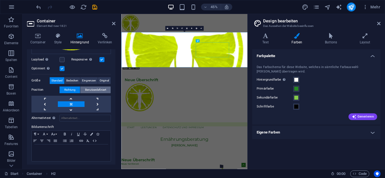
click at [88, 88] on span "Benutzerdefiniert" at bounding box center [95, 90] width 21 height 7
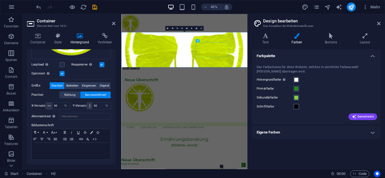
scroll to position [118, 0]
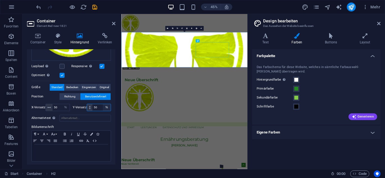
click at [107, 106] on select "px rem % vh vw" at bounding box center [107, 107] width 8 height 7
click at [103, 104] on select "px rem % vh vw" at bounding box center [107, 107] width 8 height 7
click at [38, 7] on icon "undo" at bounding box center [38, 7] width 6 height 6
select select "%"
click at [38, 7] on icon "undo" at bounding box center [38, 7] width 6 height 6
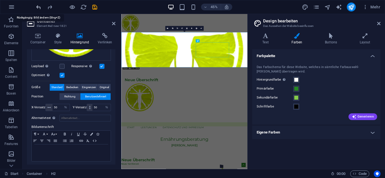
click at [38, 7] on icon "undo" at bounding box center [38, 7] width 6 height 6
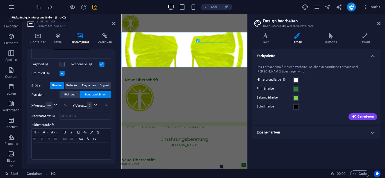
scroll to position [84, 0]
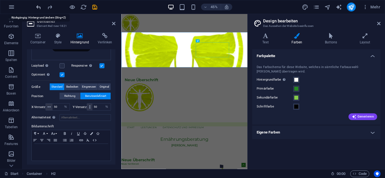
click at [38, 7] on icon "undo" at bounding box center [38, 7] width 6 height 6
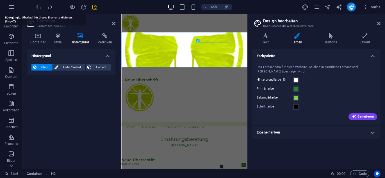
scroll to position [0, 0]
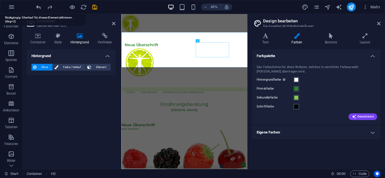
click at [38, 7] on icon "undo" at bounding box center [38, 7] width 6 height 6
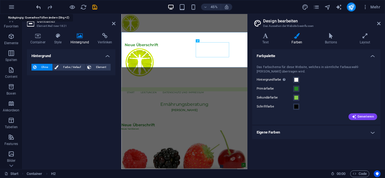
click at [38, 7] on icon "undo" at bounding box center [38, 7] width 6 height 6
click at [113, 23] on icon at bounding box center [113, 23] width 3 height 4
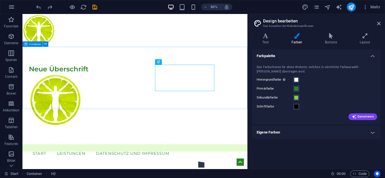
click at [74, 79] on div "Neue Überschrift" at bounding box center [162, 116] width 281 height 122
click at [47, 44] on button at bounding box center [45, 44] width 5 height 5
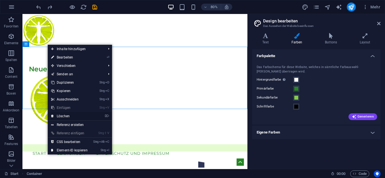
click at [60, 116] on link "⌦ Löschen" at bounding box center [69, 116] width 43 height 8
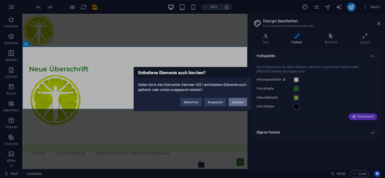
click at [235, 101] on button "Löschen" at bounding box center [237, 102] width 19 height 8
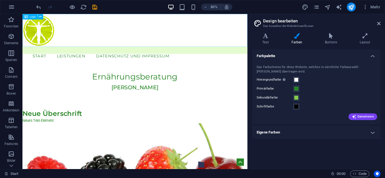
drag, startPoint x: 29, startPoint y: 59, endPoint x: 31, endPoint y: 17, distance: 42.4
click at [29, 60] on div "Start Leistungen Datenschutz und Impressum Menu" at bounding box center [162, 59] width 281 height 9
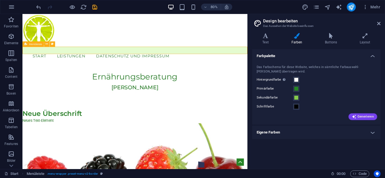
click at [29, 57] on div "Start Leistungen Datenschutz und Impressum Menu" at bounding box center [162, 59] width 281 height 9
click at [26, 61] on div "Start Leistungen Datenschutz und Impressum Menu" at bounding box center [162, 59] width 281 height 9
click at [55, 43] on icon at bounding box center [55, 42] width 3 height 5
click at [31, 43] on span "Menüleiste" at bounding box center [35, 44] width 13 height 3
click at [28, 43] on div "Menüleiste" at bounding box center [32, 44] width 21 height 5
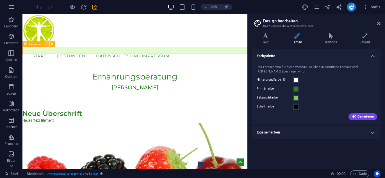
click at [46, 45] on icon at bounding box center [46, 44] width 3 height 5
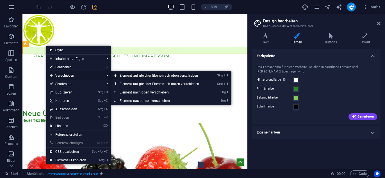
click at [131, 76] on link "Strg ⇧ ⬆ Element auf gleicher Ebene nach oben verschieben" at bounding box center [161, 76] width 100 height 8
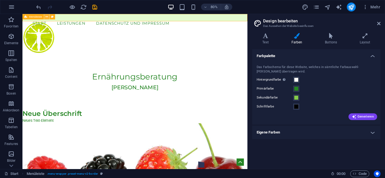
click at [46, 18] on icon at bounding box center [46, 16] width 3 height 5
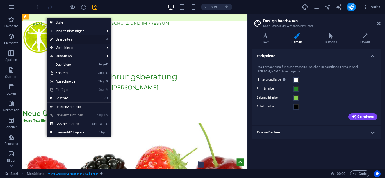
click at [60, 39] on link "⏎ Bearbeiten" at bounding box center [68, 39] width 43 height 8
select select "px"
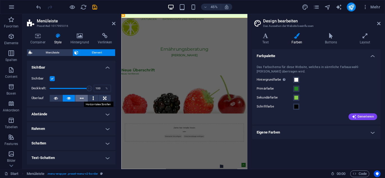
click at [80, 100] on icon at bounding box center [82, 98] width 4 height 7
click at [94, 98] on button at bounding box center [93, 98] width 10 height 7
click at [103, 98] on icon at bounding box center [104, 98] width 3 height 7
click at [67, 96] on icon at bounding box center [69, 98] width 4 height 7
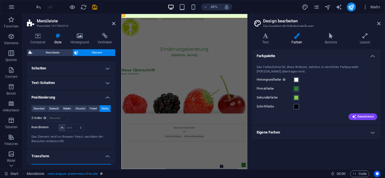
scroll to position [86, 0]
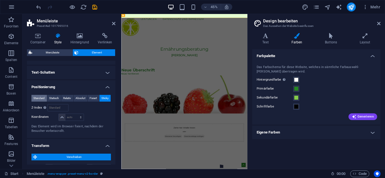
click at [41, 98] on span "Standard" at bounding box center [38, 98] width 11 height 7
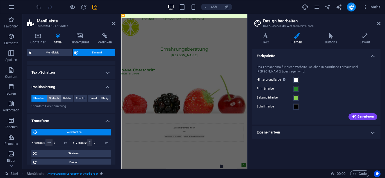
click at [51, 97] on span "Statisch" at bounding box center [54, 98] width 10 height 7
click at [67, 99] on span "Relativ" at bounding box center [67, 98] width 8 height 7
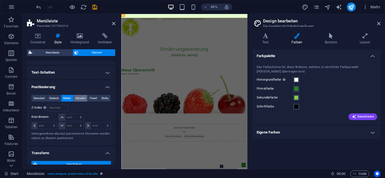
click at [81, 98] on span "Absolut" at bounding box center [80, 98] width 10 height 7
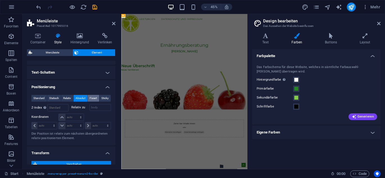
click at [93, 98] on span "Fixiert" at bounding box center [92, 98] width 7 height 7
click at [105, 99] on span "Sticky" at bounding box center [104, 98] width 7 height 7
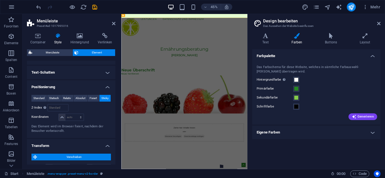
drag, startPoint x: 114, startPoint y: 106, endPoint x: 114, endPoint y: 118, distance: 12.3
click at [114, 118] on div "Standard Statisch Relativ Absolut Fixiert Sticky Z-Index Legt die Reihenfolge d…" at bounding box center [71, 115] width 88 height 48
drag, startPoint x: 115, startPoint y: 118, endPoint x: 114, endPoint y: 136, distance: 18.3
click at [114, 136] on div "Container Style Hintergrund Verlinken Größe Höhe Standard px rem % vh vw Mind. …" at bounding box center [70, 99] width 97 height 141
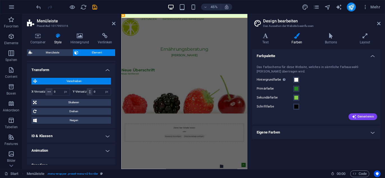
scroll to position [168, 0]
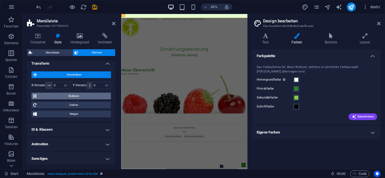
click at [77, 95] on span "Skalieren" at bounding box center [73, 96] width 71 height 7
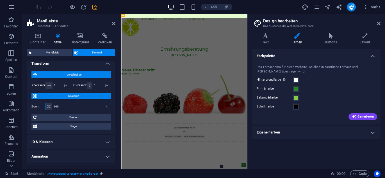
drag, startPoint x: 59, startPoint y: 107, endPoint x: 53, endPoint y: 106, distance: 6.2
click at [53, 106] on input "100" at bounding box center [81, 106] width 58 height 7
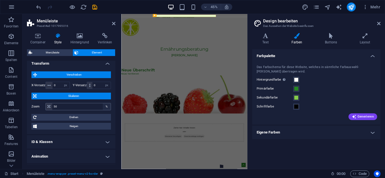
click at [106, 105] on div "%" at bounding box center [107, 106] width 8 height 7
drag, startPoint x: 84, startPoint y: 106, endPoint x: 49, endPoint y: 105, distance: 34.2
click at [49, 105] on div "50 %" at bounding box center [77, 106] width 65 height 7
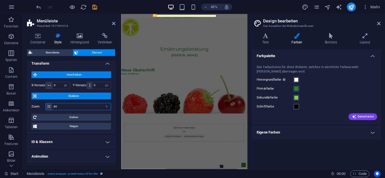
type input "80"
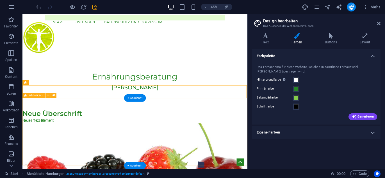
scroll to position [181, 0]
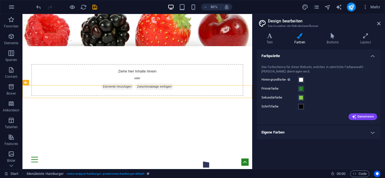
drag, startPoint x: 247, startPoint y: 52, endPoint x: 250, endPoint y: 35, distance: 17.4
click at [250, 35] on div "Start Favoriten Elemente Spalten Content Boxen Akkordeon Tabellen Features Bild…" at bounding box center [192, 91] width 385 height 155
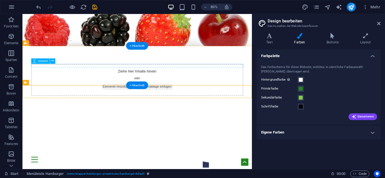
click at [220, 161] on div at bounding box center [165, 163] width 265 height 4
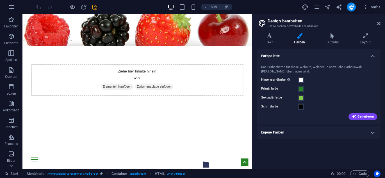
click at [380, 20] on aside "Design bearbeiten Das Aussehen der Website beeinflussen Varianten Text Farben B…" at bounding box center [318, 91] width 133 height 155
click at [379, 23] on icon at bounding box center [378, 23] width 3 height 4
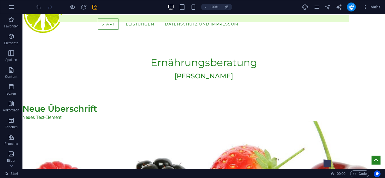
scroll to position [0, 0]
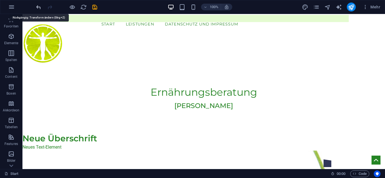
click at [38, 5] on icon "undo" at bounding box center [38, 7] width 6 height 6
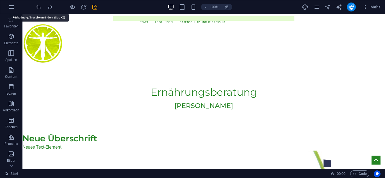
click at [38, 5] on icon "undo" at bounding box center [38, 7] width 6 height 6
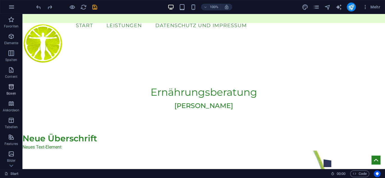
click at [11, 89] on icon "button" at bounding box center [11, 87] width 7 height 7
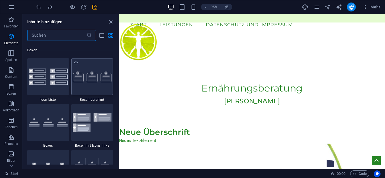
scroll to position [1547, 0]
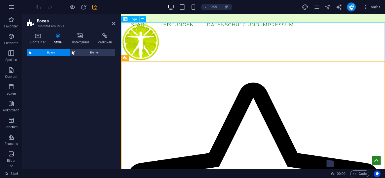
select select "rem"
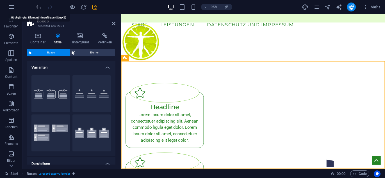
click at [39, 7] on icon "undo" at bounding box center [38, 7] width 6 height 6
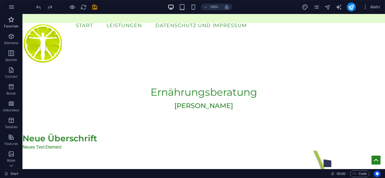
click at [11, 22] on icon "button" at bounding box center [11, 19] width 7 height 7
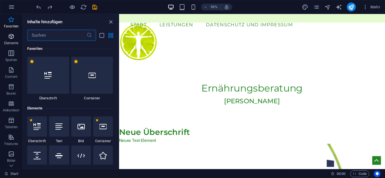
click at [13, 43] on p "Elemente" at bounding box center [11, 43] width 14 height 4
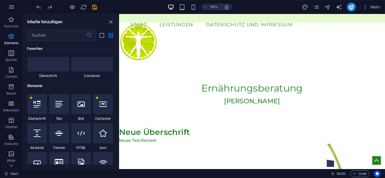
scroll to position [59, 0]
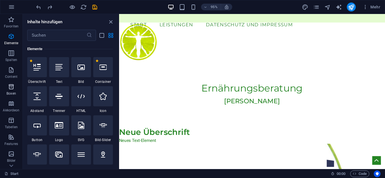
click at [11, 93] on p "Boxen" at bounding box center [11, 93] width 10 height 4
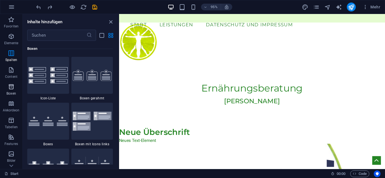
scroll to position [1547, 0]
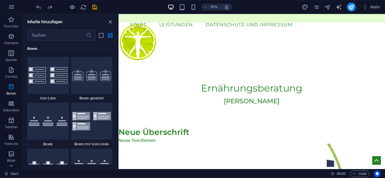
click at [118, 79] on section "Favoriten Elemente Spalten Content Boxen Akkordeon Tabellen Features Bilder Sli…" at bounding box center [192, 91] width 385 height 155
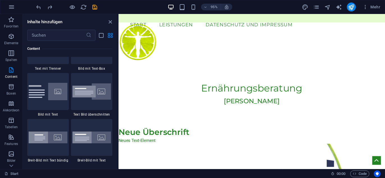
scroll to position [1048, 0]
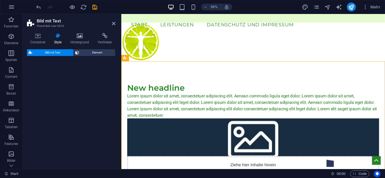
select select "rem"
select select "px"
select select "preset-text-with-image-v4-default"
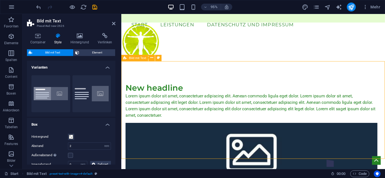
drag, startPoint x: 131, startPoint y: 82, endPoint x: 124, endPoint y: 90, distance: 10.3
drag, startPoint x: 137, startPoint y: 92, endPoint x: 125, endPoint y: 88, distance: 12.8
click at [130, 82] on div "New headline Lorem ipsum dolor sit amet, consectetuer adipiscing elit. Aenean c…" at bounding box center [259, 156] width 277 height 185
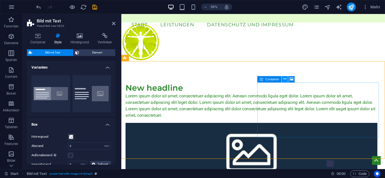
click at [284, 80] on icon at bounding box center [284, 80] width 3 height 6
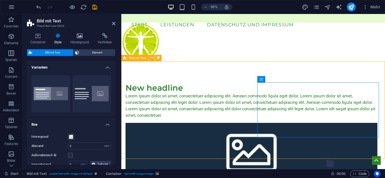
click at [139, 71] on div "New headline Lorem ipsum dolor sit amet, consectetuer adipiscing elit. Aenean c…" at bounding box center [259, 156] width 277 height 185
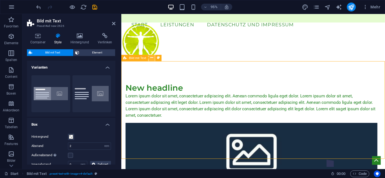
click at [152, 59] on icon at bounding box center [151, 59] width 3 height 6
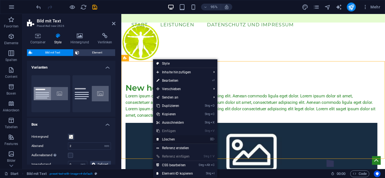
click at [172, 140] on link "⌦ Löschen" at bounding box center [174, 139] width 43 height 8
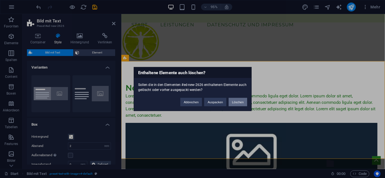
click at [233, 103] on button "Löschen" at bounding box center [237, 102] width 19 height 8
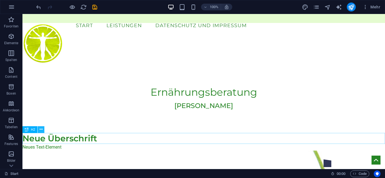
click at [41, 131] on icon at bounding box center [41, 130] width 3 height 6
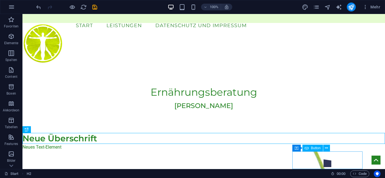
click at [328, 161] on div at bounding box center [327, 165] width 70 height 10
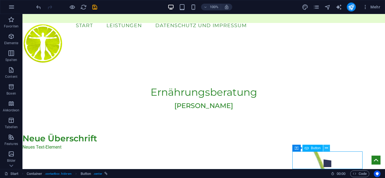
click at [326, 150] on icon at bounding box center [326, 149] width 3 height 6
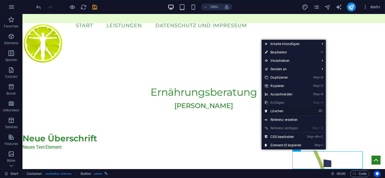
click at [281, 110] on link "⌦ Löschen" at bounding box center [282, 111] width 43 height 8
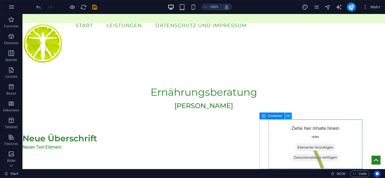
click at [288, 115] on icon at bounding box center [287, 116] width 3 height 6
click at [302, 148] on span "Elemente hinzufügen" at bounding box center [315, 148] width 40 height 8
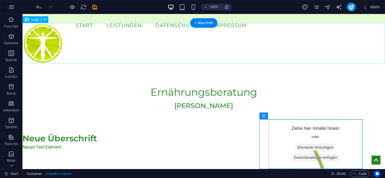
drag, startPoint x: 301, startPoint y: 133, endPoint x: 39, endPoint y: 27, distance: 282.8
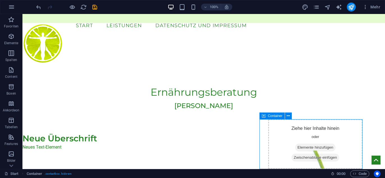
click at [281, 127] on div "Ziehe hier Inhalte hinein oder Elemente hinzufügen Zwischenablage einfügen" at bounding box center [315, 144] width 94 height 50
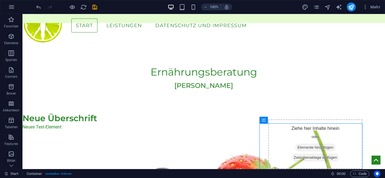
scroll to position [19, 0]
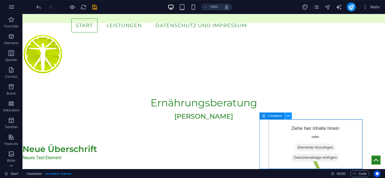
click at [288, 118] on icon at bounding box center [287, 116] width 3 height 6
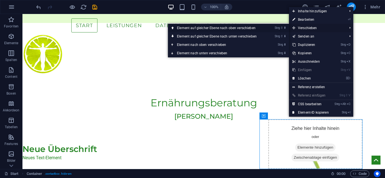
click at [235, 29] on link "Strg ⇧ ⬆ Element auf gleicher Ebene nach oben verschieben" at bounding box center [218, 28] width 100 height 8
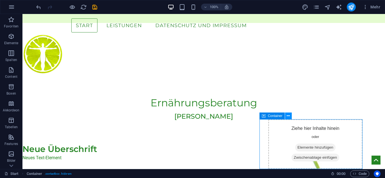
click at [288, 117] on icon at bounding box center [287, 116] width 3 height 6
click at [289, 114] on icon at bounding box center [287, 116] width 3 height 6
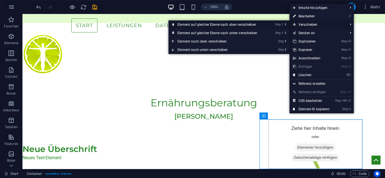
click at [250, 24] on link "Strg ⇧ ⬆ Element auf gleicher Ebene nach oben verschieben" at bounding box center [218, 24] width 100 height 8
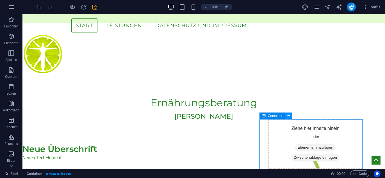
click at [288, 116] on icon at bounding box center [287, 116] width 3 height 6
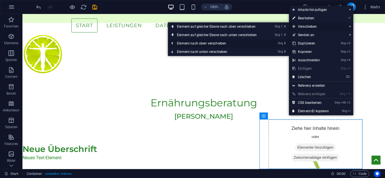
click at [217, 43] on link "Strg ⬆ Element nach oben verschieben" at bounding box center [218, 43] width 100 height 8
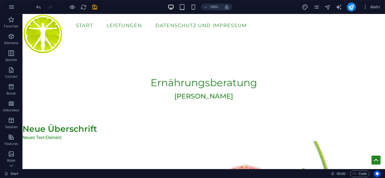
scroll to position [8, 0]
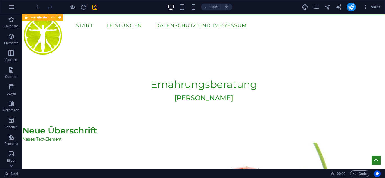
click at [32, 18] on span "Menüleiste" at bounding box center [39, 17] width 16 height 3
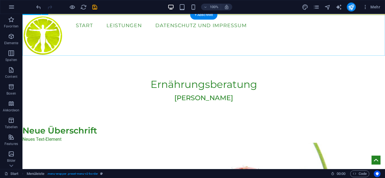
click at [76, 45] on div at bounding box center [203, 35] width 362 height 41
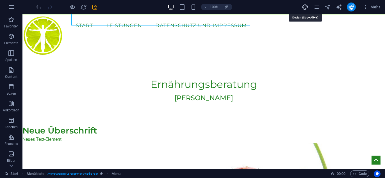
click at [306, 7] on icon "design" at bounding box center [305, 7] width 6 height 6
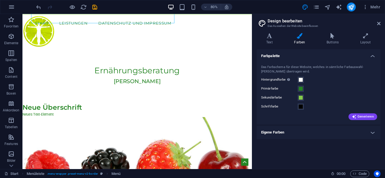
click at [275, 96] on label "Sekundärfarbe" at bounding box center [279, 98] width 36 height 7
click at [297, 96] on button "Sekundärfarbe" at bounding box center [300, 98] width 6 height 6
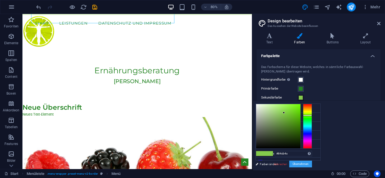
click at [312, 162] on button "Übernehmen" at bounding box center [300, 164] width 23 height 7
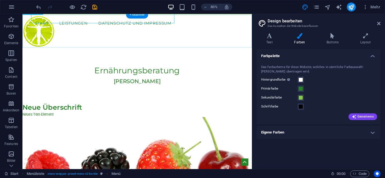
click at [98, 33] on div at bounding box center [165, 35] width 286 height 41
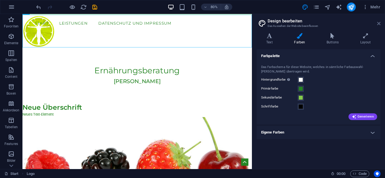
click at [379, 23] on icon at bounding box center [378, 23] width 3 height 4
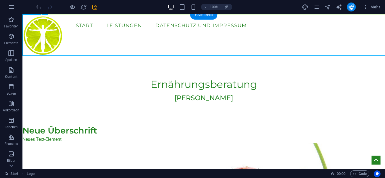
click at [51, 40] on div at bounding box center [203, 35] width 362 height 41
click at [37, 18] on span "Menüleiste" at bounding box center [39, 17] width 16 height 3
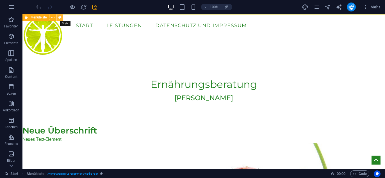
click at [60, 19] on icon at bounding box center [59, 18] width 3 height 6
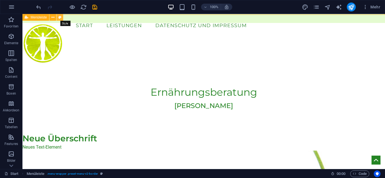
select select "rem"
select select "sticky_reverse"
select select "px"
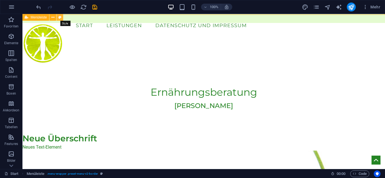
select select "px"
select select "hover_border"
select select "px"
select select "rem"
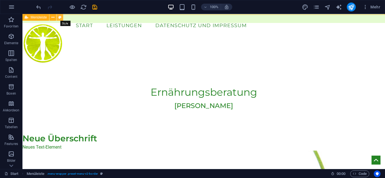
select select "rem"
select select "link-special-font"
select select "rem"
select select "400"
select select "px"
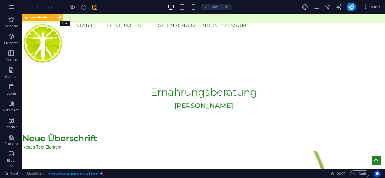
select select "preset-menu-v2-border"
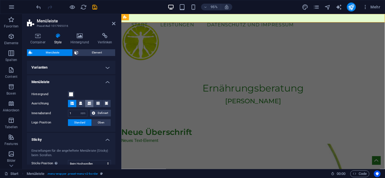
click at [89, 104] on icon at bounding box center [89, 103] width 3 height 3
click at [81, 104] on icon at bounding box center [80, 103] width 3 height 3
click at [98, 103] on icon at bounding box center [97, 103] width 3 height 3
click at [106, 103] on icon at bounding box center [106, 103] width 3 height 3
click at [71, 94] on span at bounding box center [71, 94] width 4 height 4
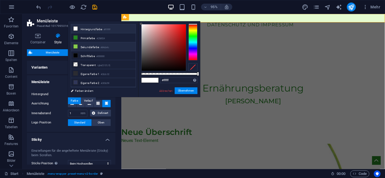
click at [85, 45] on li "Sekundärfarbe #84cb4c" at bounding box center [103, 46] width 65 height 9
type input "#84cb4c"
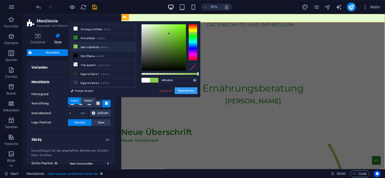
click at [188, 91] on button "Übernehmen" at bounding box center [185, 91] width 23 height 7
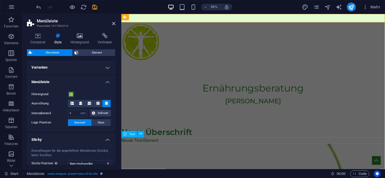
click at [195, 148] on div "Neues Text-Element" at bounding box center [259, 147] width 277 height 7
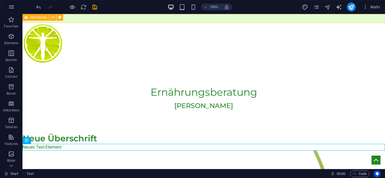
click at [38, 17] on span "Menüleiste" at bounding box center [39, 17] width 16 height 3
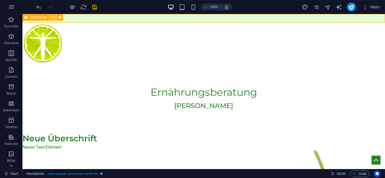
click at [51, 18] on icon at bounding box center [52, 18] width 3 height 6
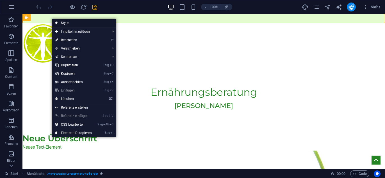
click at [64, 22] on link "Style" at bounding box center [84, 23] width 64 height 8
select select "rem"
select select "sticky_reverse"
select select "px"
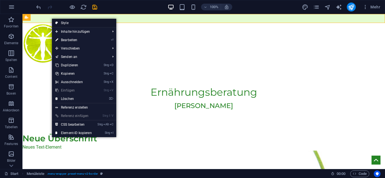
select select "px"
select select "hover_border"
select select "px"
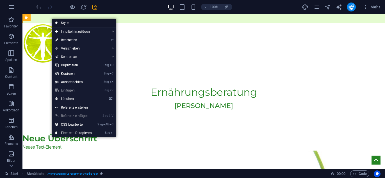
select select "rem"
select select "link-special-font"
select select "rem"
select select "400"
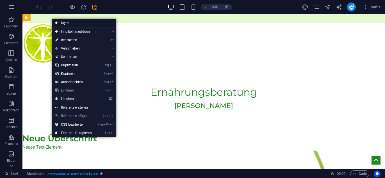
select select "px"
select select "preset-menu-v2-border"
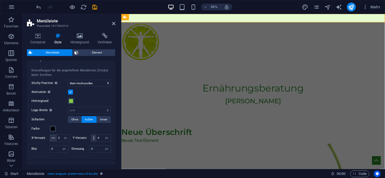
scroll to position [83, 0]
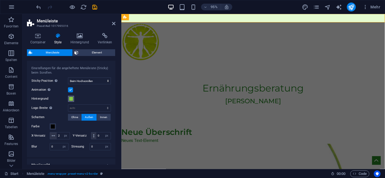
click at [71, 99] on span at bounding box center [71, 99] width 4 height 4
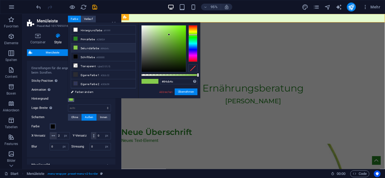
click at [150, 28] on div at bounding box center [163, 49] width 44 height 47
click at [147, 29] on div at bounding box center [163, 49] width 44 height 47
type input "#daeccc"
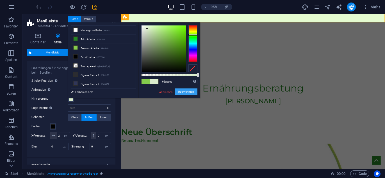
click at [184, 93] on button "Übernehmen" at bounding box center [185, 92] width 23 height 7
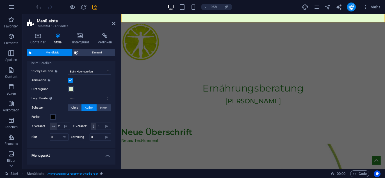
scroll to position [98, 0]
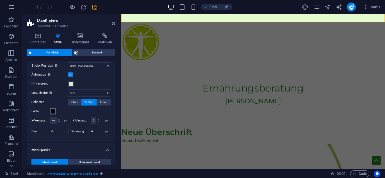
click at [53, 111] on span at bounding box center [52, 111] width 4 height 4
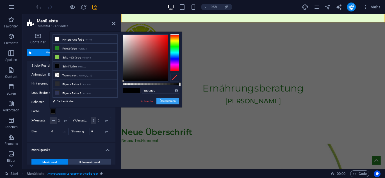
click at [167, 102] on button "Übernehmen" at bounding box center [167, 101] width 23 height 7
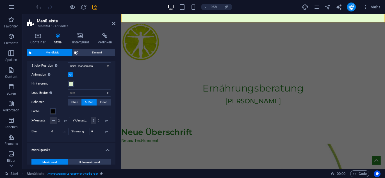
drag, startPoint x: 114, startPoint y: 101, endPoint x: 115, endPoint y: 107, distance: 5.6
click at [115, 107] on div "Varianten Rahmen Mittig Standard Fixiert Loki Trigger Breit XXL Menüleiste Hint…" at bounding box center [71, 113] width 88 height 104
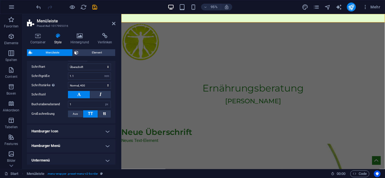
scroll to position [307, 0]
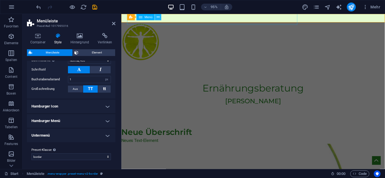
click at [158, 17] on icon at bounding box center [158, 17] width 3 height 6
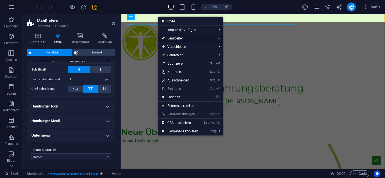
click at [174, 38] on link "⏎ Bearbeiten" at bounding box center [179, 38] width 43 height 8
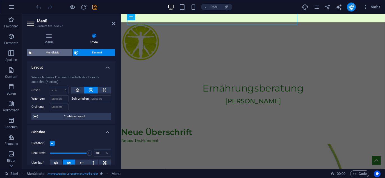
click at [53, 53] on span "Menüleiste" at bounding box center [52, 52] width 37 height 7
select select "rem"
select select "sticky_reverse"
select select "px"
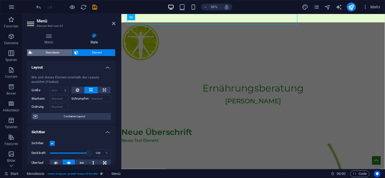
select select "px"
select select "hover_border"
select select "px"
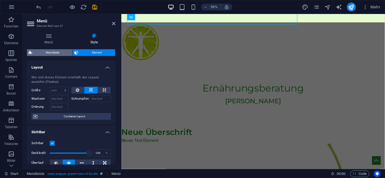
select select "rem"
select select "link-special-font"
select select "rem"
select select "400"
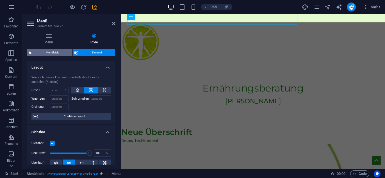
select select "px"
select select "preset-menu-v2-border"
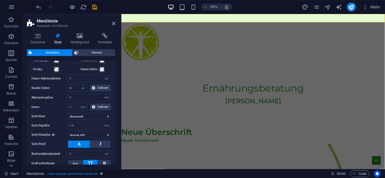
scroll to position [0, 0]
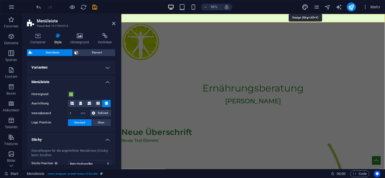
click at [305, 8] on icon "design" at bounding box center [305, 7] width 6 height 6
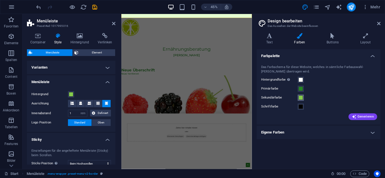
click at [302, 97] on span at bounding box center [300, 98] width 4 height 4
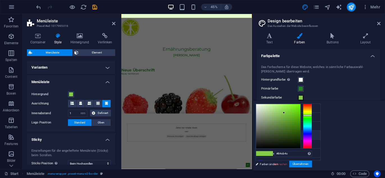
click at [275, 136] on li "Schriftfarbe #000000" at bounding box center [288, 135] width 65 height 9
type input "#000000"
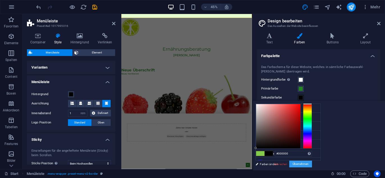
click at [312, 164] on button "Übernehmen" at bounding box center [300, 164] width 23 height 7
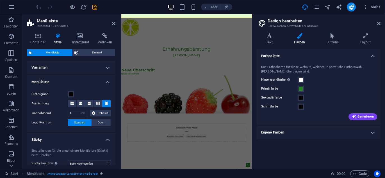
click at [337, 94] on div "Das Farbschema für diese Website, welches in sämtliche Farbauswahl-[PERSON_NAME…" at bounding box center [318, 91] width 126 height 65
click at [379, 22] on icon at bounding box center [378, 23] width 3 height 4
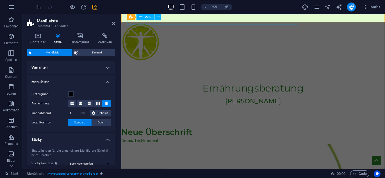
click at [185, 19] on nav "Start Leistungen Datenschutz und Impressum" at bounding box center [217, 26] width 180 height 14
click at [157, 17] on icon at bounding box center [158, 17] width 3 height 6
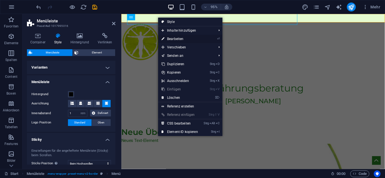
click at [177, 38] on link "⏎ Bearbeiten" at bounding box center [179, 39] width 43 height 8
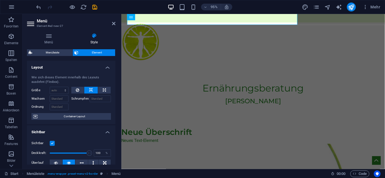
click at [95, 35] on icon at bounding box center [94, 36] width 43 height 6
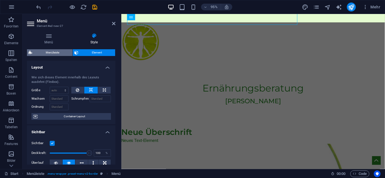
click at [47, 51] on span "Menüleiste" at bounding box center [52, 52] width 37 height 7
select select "rem"
select select "sticky_reverse"
select select "px"
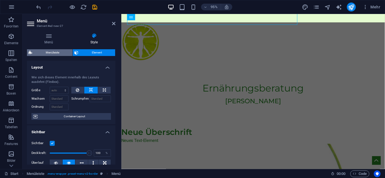
select select "px"
select select "hover_border"
select select "px"
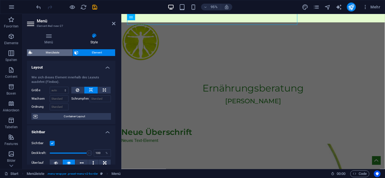
select select "rem"
select select "link-special-font"
select select "rem"
select select "400"
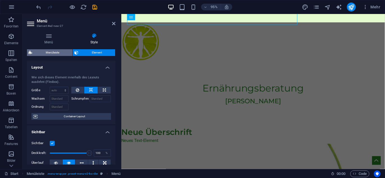
select select "px"
select select "preset-menu-v2-border"
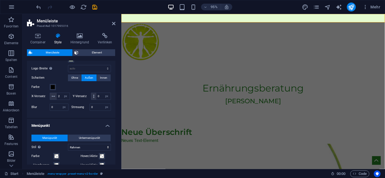
scroll to position [125, 0]
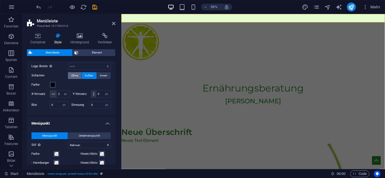
click at [76, 74] on span "Ohne" at bounding box center [74, 75] width 7 height 7
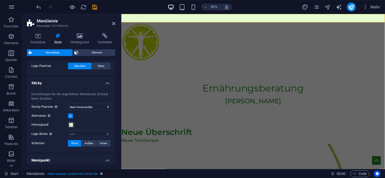
scroll to position [0, 0]
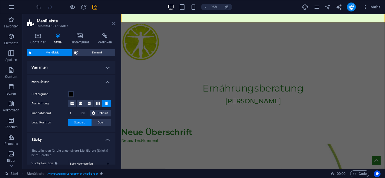
click at [113, 24] on icon at bounding box center [113, 23] width 3 height 4
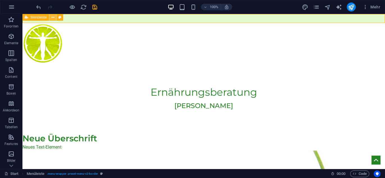
click at [53, 18] on icon at bounding box center [52, 18] width 3 height 6
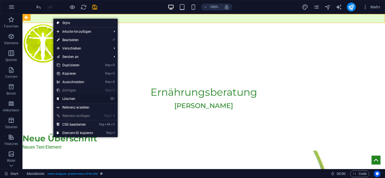
click at [74, 99] on link "⌦ Löschen" at bounding box center [74, 99] width 43 height 8
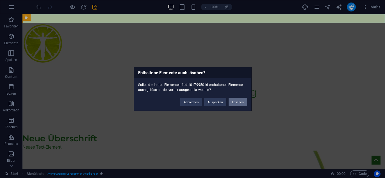
click at [235, 102] on button "Löschen" at bounding box center [237, 102] width 19 height 8
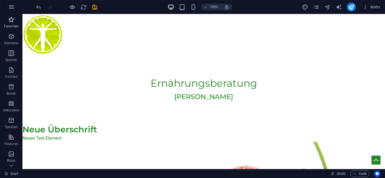
click at [13, 25] on p "Favoriten" at bounding box center [11, 26] width 15 height 4
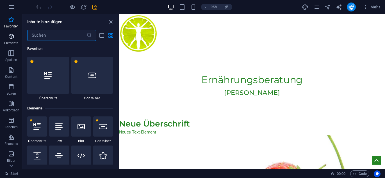
click at [12, 44] on p "Elemente" at bounding box center [11, 43] width 14 height 4
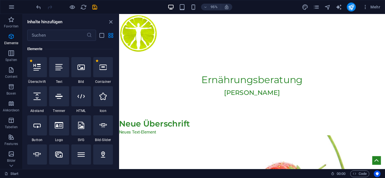
scroll to position [71, 0]
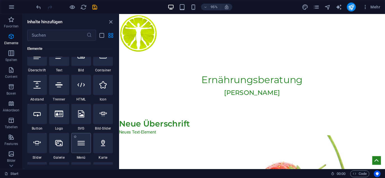
click at [83, 145] on icon at bounding box center [80, 143] width 7 height 7
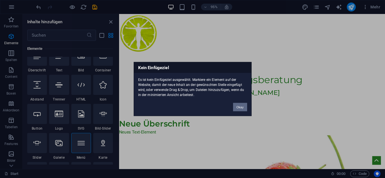
click at [241, 107] on button "Okay" at bounding box center [240, 107] width 14 height 8
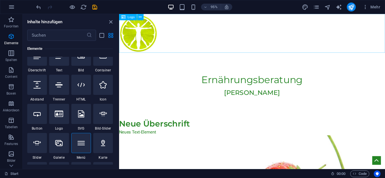
click at [197, 29] on div at bounding box center [259, 34] width 280 height 41
click at [151, 14] on div at bounding box center [259, 34] width 280 height 41
click at [82, 152] on div at bounding box center [81, 143] width 20 height 20
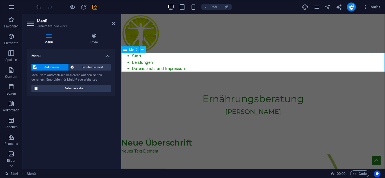
click at [142, 50] on icon at bounding box center [142, 50] width 3 height 6
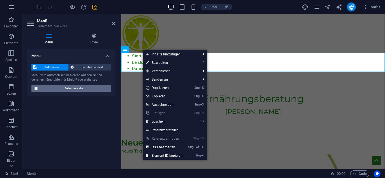
click at [69, 88] on span "Seiten verwalten" at bounding box center [74, 88] width 69 height 7
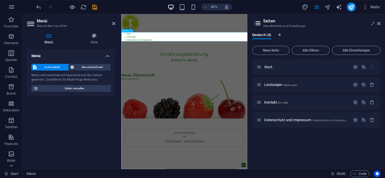
click at [167, 63] on nav "Start Leistungen Datenschutz und Impressum" at bounding box center [261, 65] width 280 height 20
click at [156, 66] on nav "Start Leistungen Datenschutz und Impressum" at bounding box center [261, 65] width 280 height 20
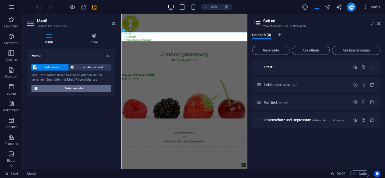
click at [87, 90] on span "Seiten verwalten" at bounding box center [74, 88] width 69 height 7
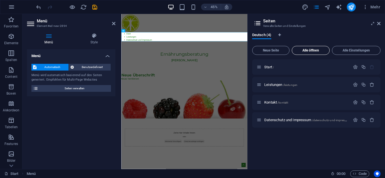
click at [306, 52] on span "Alle öffnen" at bounding box center [310, 50] width 33 height 3
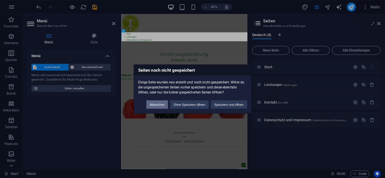
click at [160, 104] on button "Abbrechen" at bounding box center [157, 105] width 22 height 8
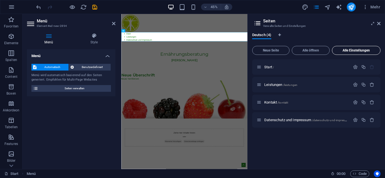
click at [357, 51] on span "Alle Einstellungen" at bounding box center [355, 50] width 43 height 3
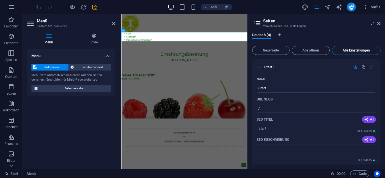
scroll to position [671, 0]
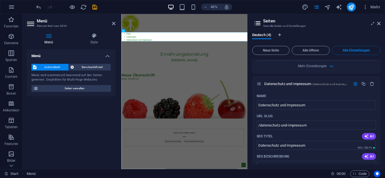
click at [380, 143] on div "Deutsch (4) Neue Seite Alle öffnen Alle Einstellungen Start / Name Start ​ URL …" at bounding box center [315, 99] width 137 height 141
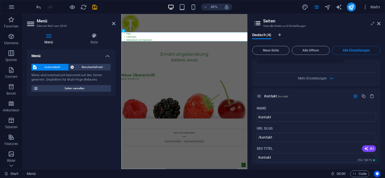
scroll to position [436, 0]
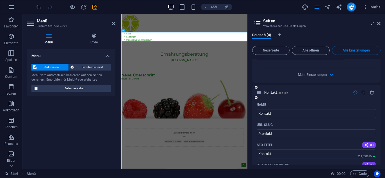
click at [355, 95] on icon "button" at bounding box center [355, 92] width 5 height 5
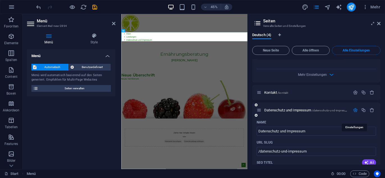
click at [355, 113] on icon "button" at bounding box center [355, 110] width 5 height 5
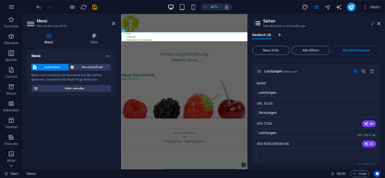
scroll to position [224, 0]
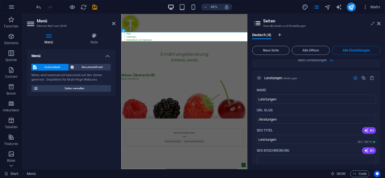
drag, startPoint x: 380, startPoint y: 116, endPoint x: 382, endPoint y: 88, distance: 28.1
click at [382, 88] on div "Deutsch (4) Neue Seite Alle öffnen Alle Einstellungen Start / Name Start ​ URL …" at bounding box center [315, 99] width 137 height 141
click at [378, 24] on icon at bounding box center [378, 23] width 3 height 4
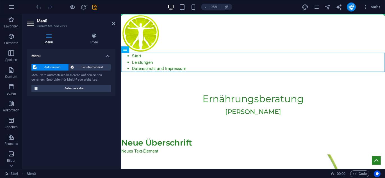
drag, startPoint x: 251, startPoint y: 65, endPoint x: 124, endPoint y: 16, distance: 136.2
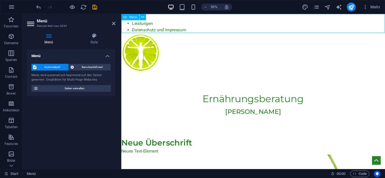
click at [203, 26] on nav "Start Leistungen Datenschutz und Impressum" at bounding box center [259, 24] width 277 height 20
click at [84, 66] on span "Benutzerdefiniert" at bounding box center [92, 67] width 34 height 7
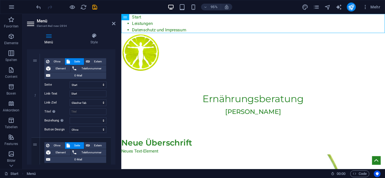
scroll to position [0, 0]
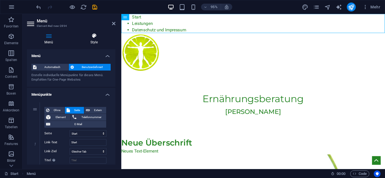
click at [93, 36] on icon at bounding box center [94, 36] width 43 height 6
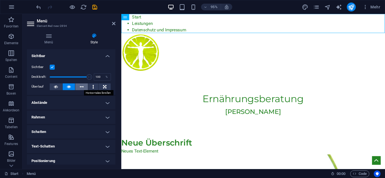
click at [80, 89] on icon at bounding box center [82, 87] width 4 height 7
click at [92, 88] on icon at bounding box center [93, 87] width 2 height 7
click at [103, 87] on icon at bounding box center [104, 87] width 3 height 7
click at [54, 88] on icon at bounding box center [56, 87] width 4 height 7
drag, startPoint x: 114, startPoint y: 109, endPoint x: 115, endPoint y: 168, distance: 58.6
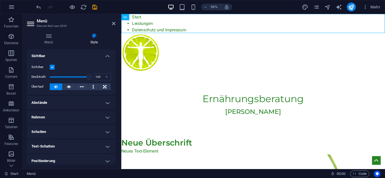
click at [115, 168] on div "Menü Style Menü Automatisch Benutzerdefiniert Erstelle individuelle Menüpunkte …" at bounding box center [70, 99] width 97 height 141
click at [109, 162] on h4 "Positionierung" at bounding box center [71, 161] width 88 height 13
click at [115, 94] on div "Layout Wie sich dieses Element innerhalb des Layouts ausdehnt (Flexbox). Größe …" at bounding box center [71, 107] width 88 height 116
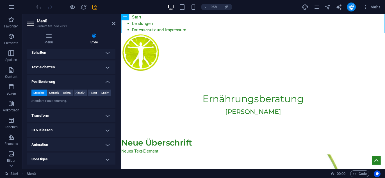
scroll to position [80, 0]
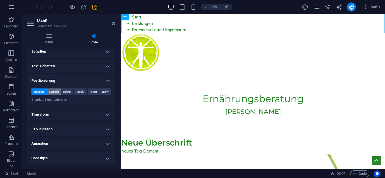
click at [53, 92] on span "Statisch" at bounding box center [54, 92] width 10 height 7
click at [64, 90] on span "Relativ" at bounding box center [67, 92] width 8 height 7
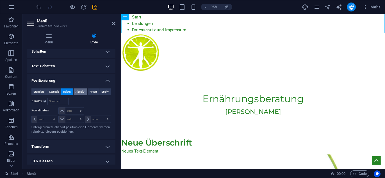
click at [78, 92] on span "Absolut" at bounding box center [80, 92] width 10 height 7
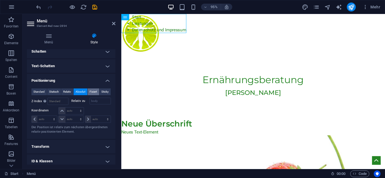
click at [93, 91] on span "Fixiert" at bounding box center [92, 92] width 7 height 7
click at [104, 90] on span "Sticky" at bounding box center [104, 92] width 7 height 7
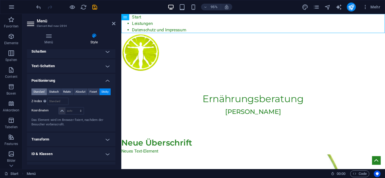
click at [38, 91] on span "Standard" at bounding box center [38, 92] width 11 height 7
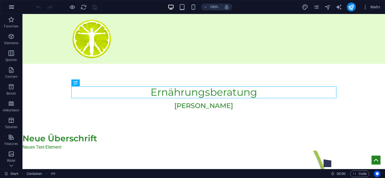
click at [11, 6] on icon "button" at bounding box center [11, 7] width 7 height 7
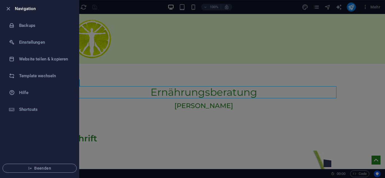
click at [170, 52] on div at bounding box center [192, 89] width 385 height 178
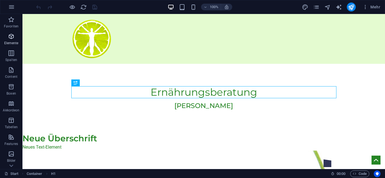
click at [12, 38] on icon "button" at bounding box center [11, 36] width 7 height 7
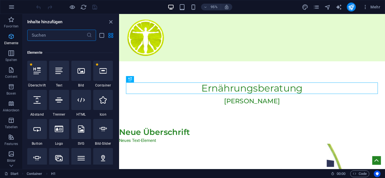
scroll to position [59, 0]
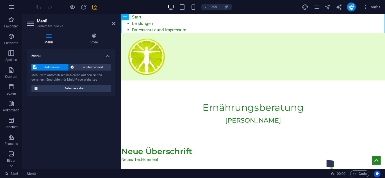
click at [50, 36] on icon at bounding box center [48, 36] width 43 height 6
click at [81, 89] on span "Seiten verwalten" at bounding box center [74, 88] width 69 height 7
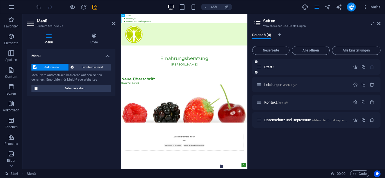
click at [255, 72] on icon at bounding box center [255, 72] width 3 height 3
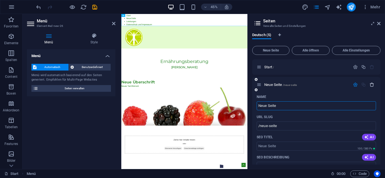
click at [372, 85] on icon "button" at bounding box center [371, 84] width 5 height 5
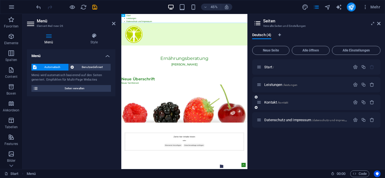
click at [256, 108] on icon at bounding box center [255, 107] width 3 height 3
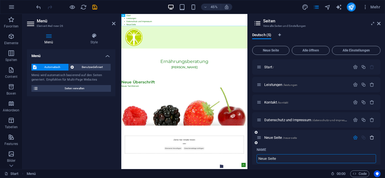
click at [371, 139] on icon "button" at bounding box center [371, 137] width 5 height 5
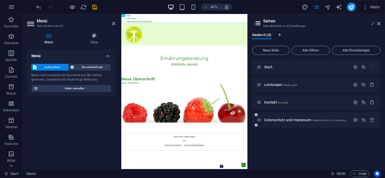
click at [256, 115] on icon at bounding box center [255, 114] width 3 height 3
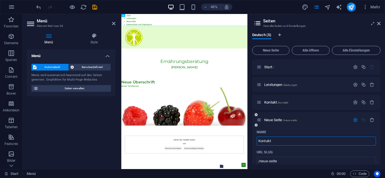
type input "Kontakt"
type input "/kontakt-5"
type input "Kontakt"
click at [300, 153] on div "URL SLUG" at bounding box center [315, 152] width 119 height 9
click at [370, 104] on icon "button" at bounding box center [371, 102] width 5 height 5
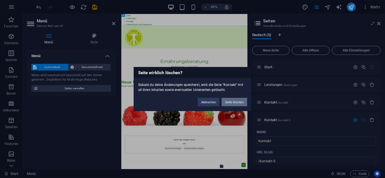
click at [231, 102] on button "Seite löschen" at bounding box center [233, 102] width 25 height 8
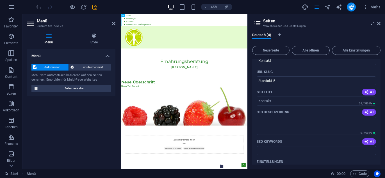
scroll to position [0, 0]
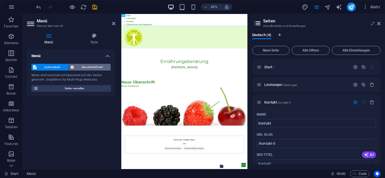
click at [84, 67] on span "Benutzerdefiniert" at bounding box center [92, 67] width 34 height 7
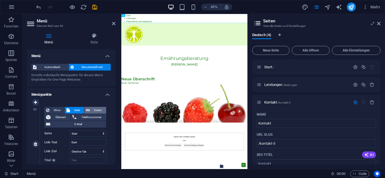
click at [96, 111] on span "Extern" at bounding box center [97, 110] width 13 height 7
select select "blank"
select select
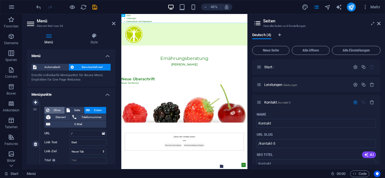
click at [56, 110] on span "Ohne" at bounding box center [57, 110] width 12 height 7
select select
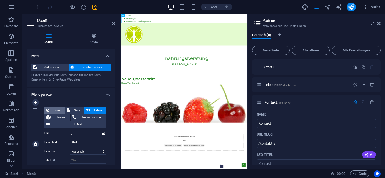
select select
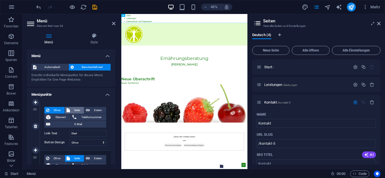
click at [74, 110] on span "Seite" at bounding box center [77, 110] width 11 height 7
select select
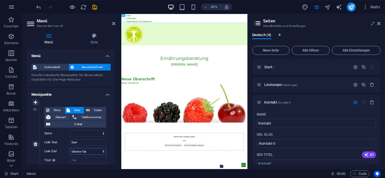
click at [103, 152] on select "Neuer Tab Gleicher Tab Overlay" at bounding box center [88, 151] width 37 height 7
click at [89, 38] on icon at bounding box center [94, 36] width 43 height 6
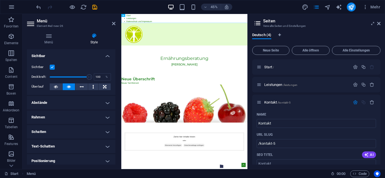
click at [51, 67] on label at bounding box center [52, 67] width 5 height 5
click at [0, 0] on input "Sichtbar" at bounding box center [0, 0] width 0 height 0
click at [51, 67] on label at bounding box center [52, 67] width 5 height 5
click at [0, 0] on input "Sichtbar" at bounding box center [0, 0] width 0 height 0
click at [80, 87] on icon at bounding box center [82, 87] width 4 height 7
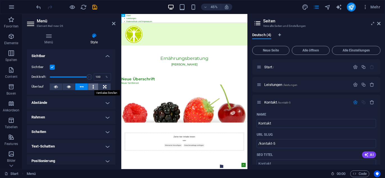
click at [92, 87] on icon at bounding box center [93, 87] width 2 height 7
click at [103, 88] on icon at bounding box center [104, 87] width 3 height 7
click at [57, 86] on icon at bounding box center [56, 87] width 4 height 7
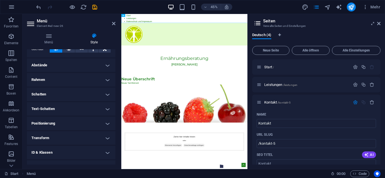
scroll to position [38, 0]
click at [107, 65] on h4 "Abstände" at bounding box center [71, 64] width 88 height 13
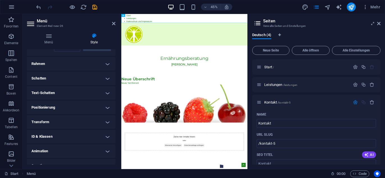
scroll to position [83, 0]
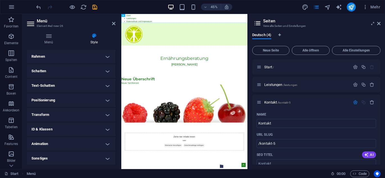
click at [107, 101] on h4 "Positionierung" at bounding box center [71, 100] width 88 height 13
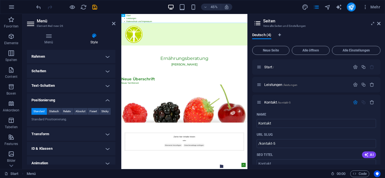
scroll to position [103, 0]
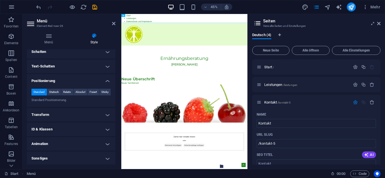
click at [107, 158] on h4 "Sonstiges" at bounding box center [71, 158] width 88 height 13
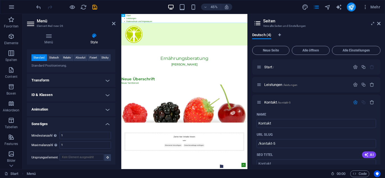
scroll to position [0, 0]
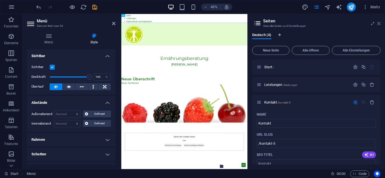
click at [378, 23] on icon at bounding box center [378, 23] width 3 height 4
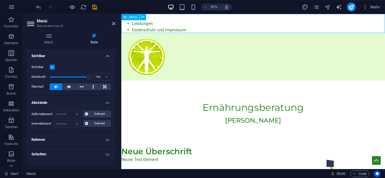
click at [199, 22] on nav "Start Leistungen Datenschutz und Impressum" at bounding box center [259, 24] width 277 height 20
click at [142, 17] on icon at bounding box center [142, 17] width 3 height 6
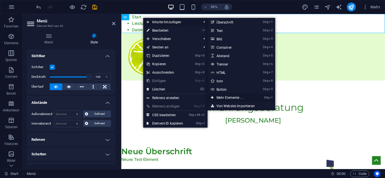
click at [227, 98] on link "Strg ⏎ Mehr Elemente ..." at bounding box center [230, 98] width 47 height 8
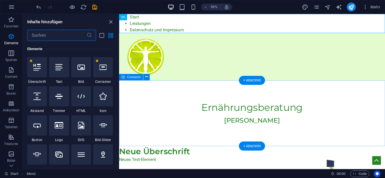
scroll to position [59, 0]
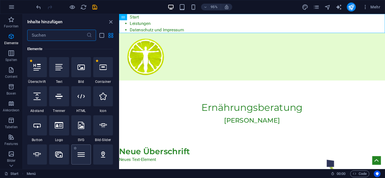
click at [77, 153] on icon at bounding box center [80, 154] width 7 height 7
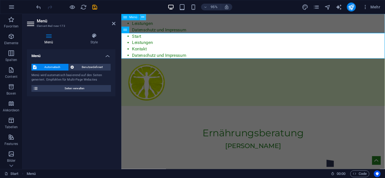
click at [142, 18] on icon at bounding box center [142, 17] width 3 height 6
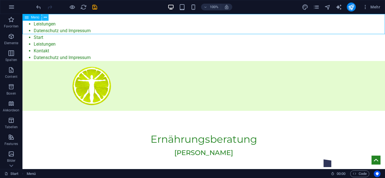
click at [46, 16] on icon at bounding box center [45, 18] width 3 height 6
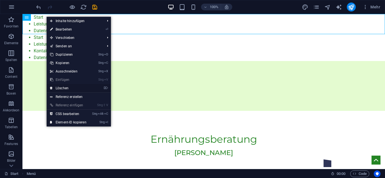
click at [65, 90] on link "⌦ Löschen" at bounding box center [68, 88] width 43 height 8
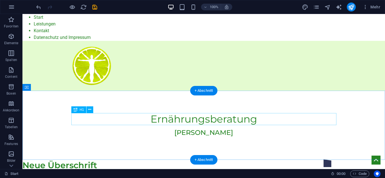
click at [111, 119] on div "Ernährungsberatung" at bounding box center [203, 119] width 265 height 12
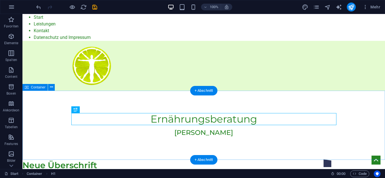
click at [46, 149] on div "Ernährungsberatung [PERSON_NAME]" at bounding box center [203, 125] width 362 height 69
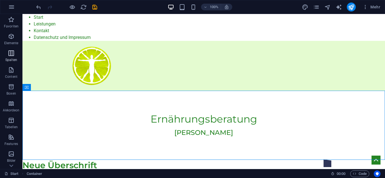
click at [11, 56] on icon "button" at bounding box center [11, 53] width 7 height 7
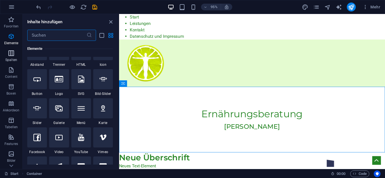
scroll to position [277, 0]
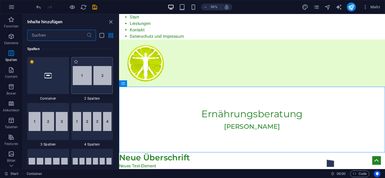
click at [83, 80] on img at bounding box center [92, 75] width 39 height 19
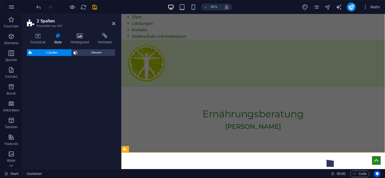
select select "rem"
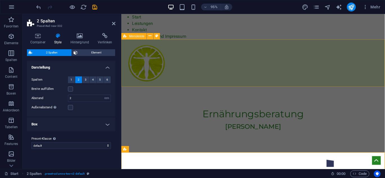
click at [368, 70] on div "Menu" at bounding box center [259, 66] width 277 height 50
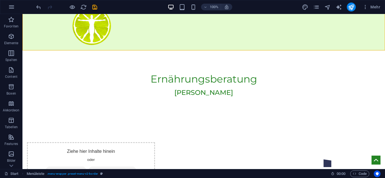
scroll to position [0, 0]
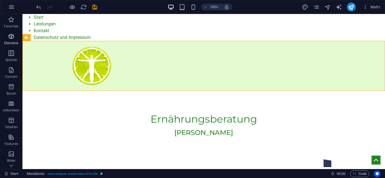
click at [12, 40] on span "Elemente" at bounding box center [11, 39] width 22 height 13
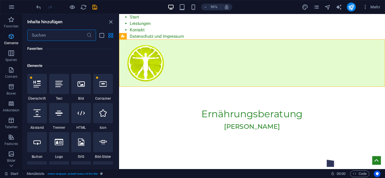
scroll to position [59, 0]
